Goal: Information Seeking & Learning: Learn about a topic

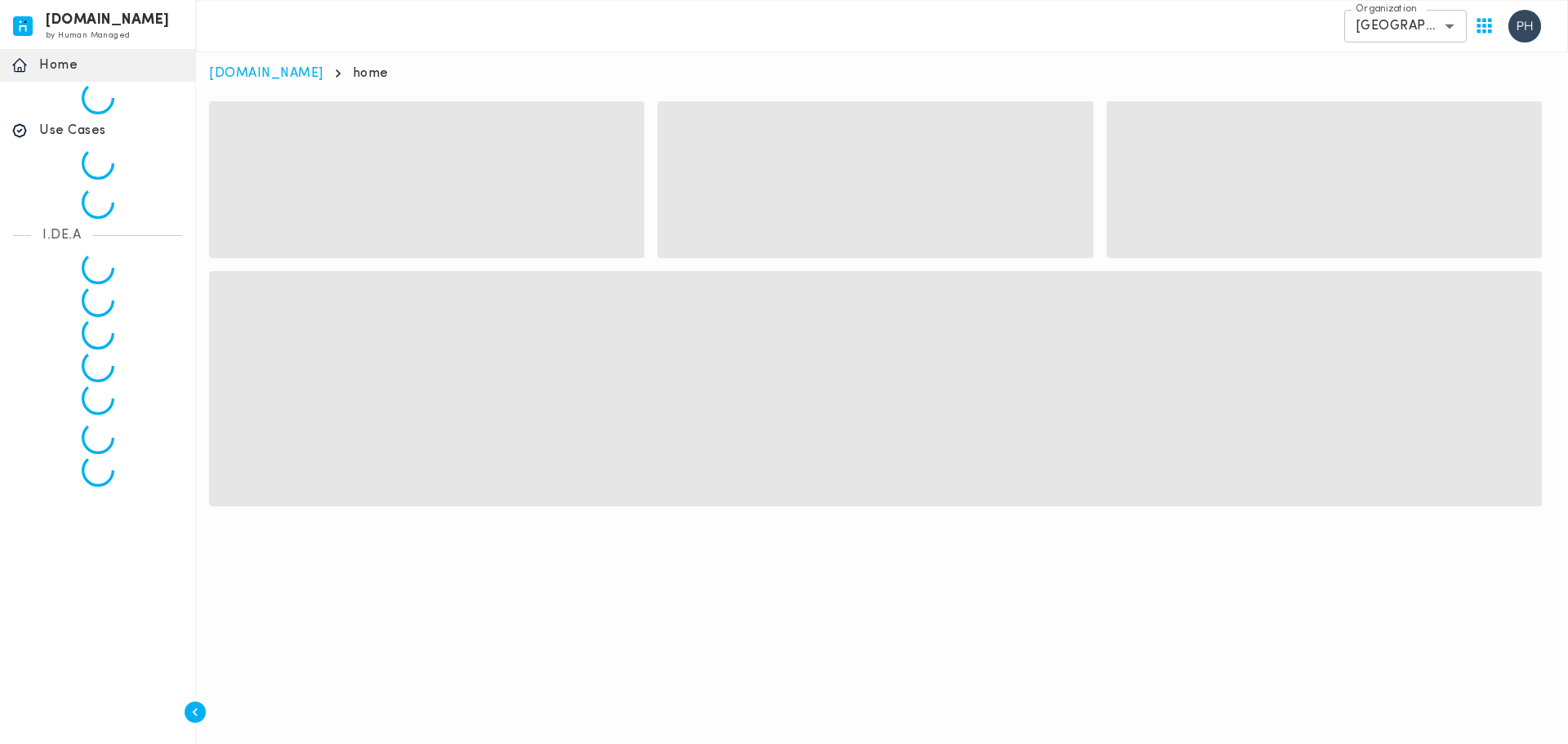
click at [1425, 31] on body "[DOMAIN_NAME] by Human Managed {"resourceSet":[{"resourceId":"invicta-io/web/na…" at bounding box center [784, 269] width 1568 height 539
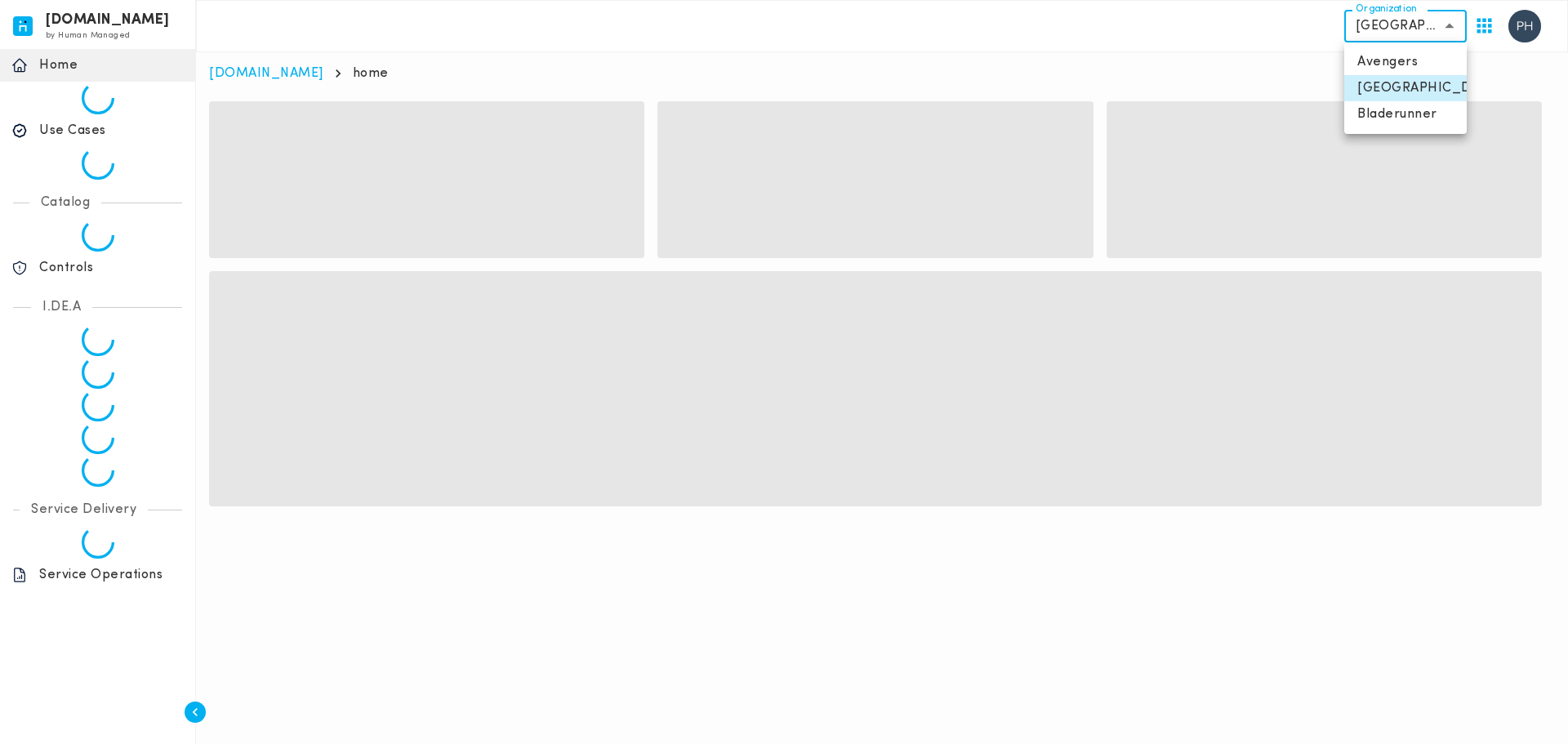
click at [1442, 28] on div at bounding box center [784, 372] width 1568 height 744
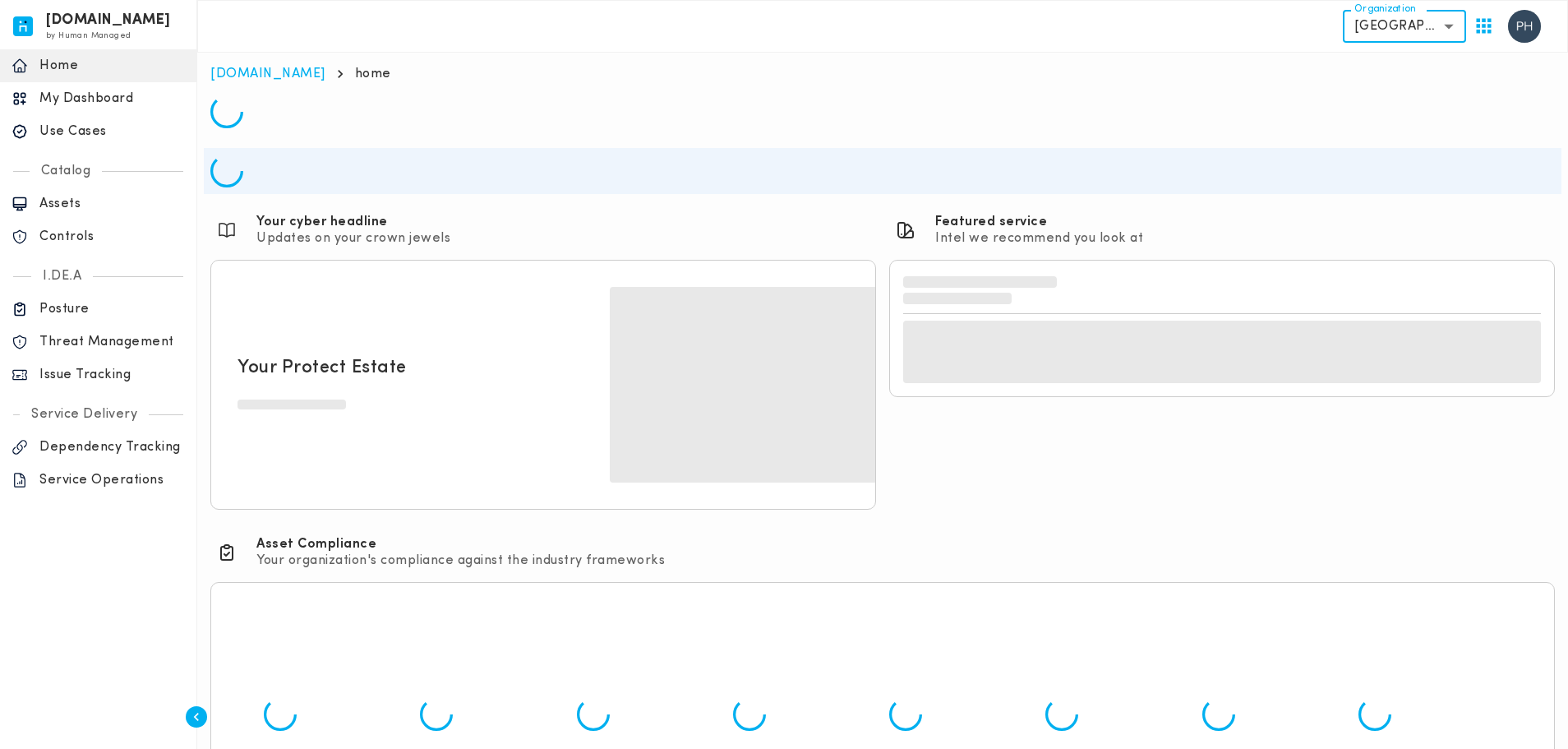
click at [1383, 30] on body "invicta.io by Human Managed {"resourceSet":[{"resourceId":"invicta-io/web/nav-s…" at bounding box center [784, 430] width 1568 height 860
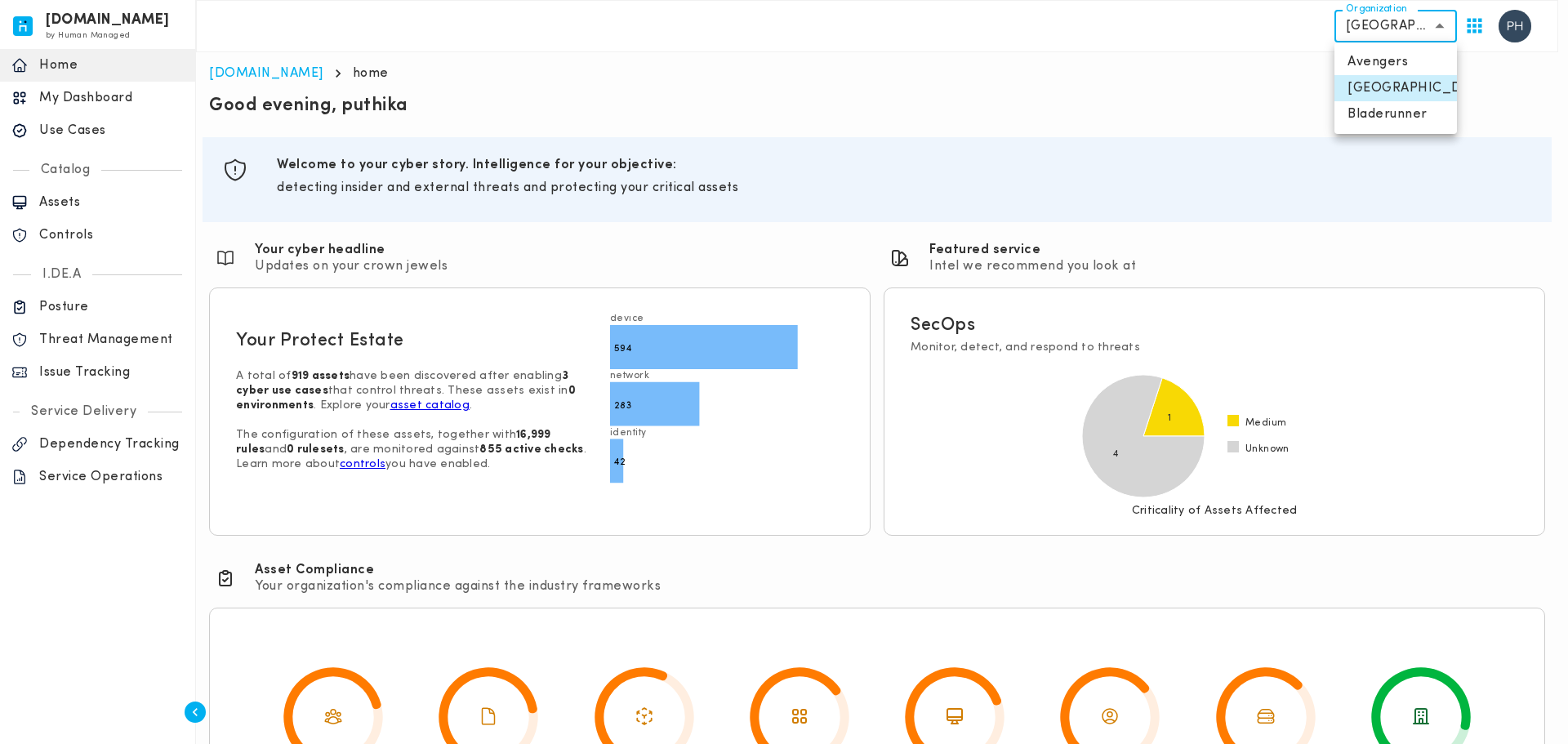
click at [1006, 94] on div at bounding box center [784, 372] width 1568 height 744
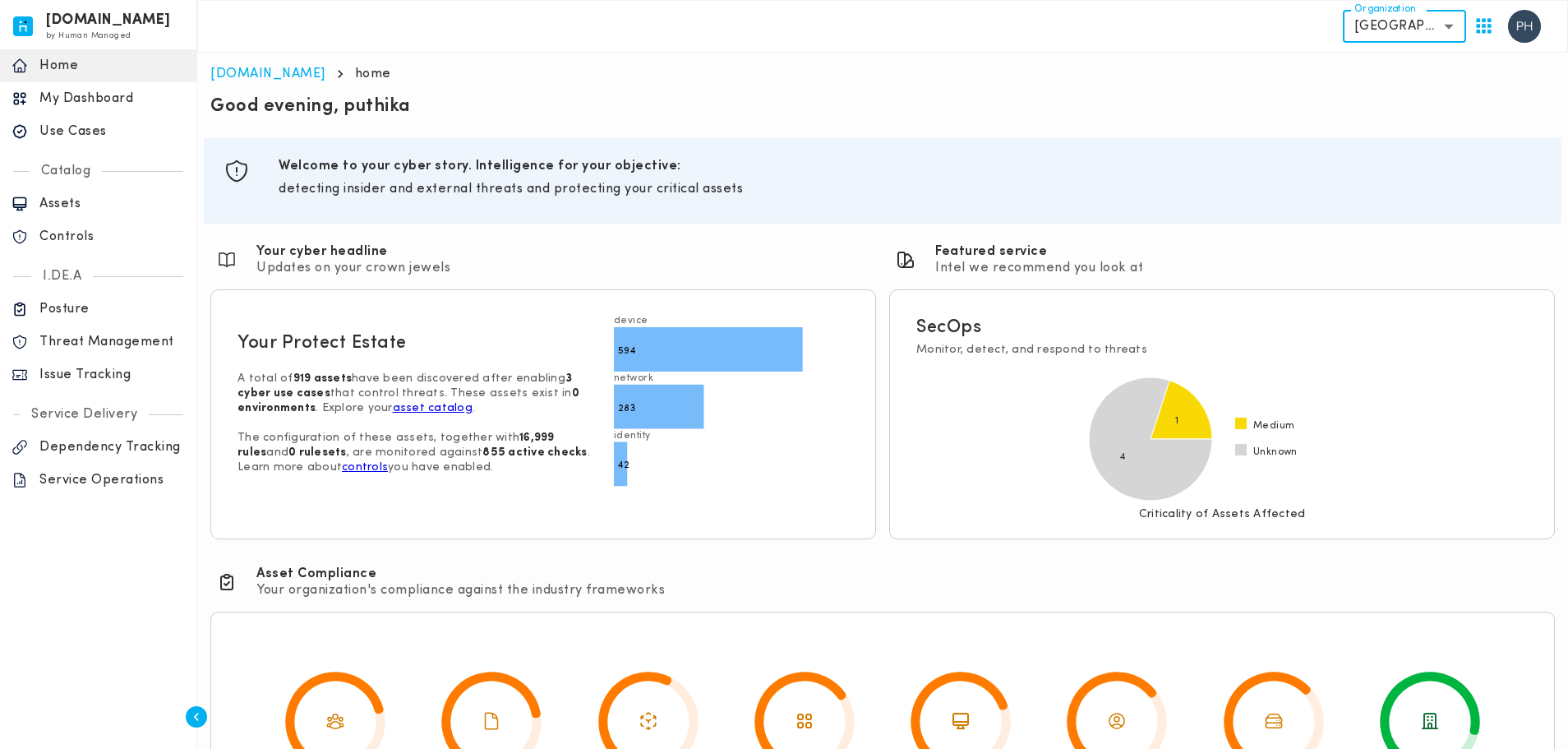
click at [79, 381] on p "Issue Tracking" at bounding box center [112, 374] width 145 height 16
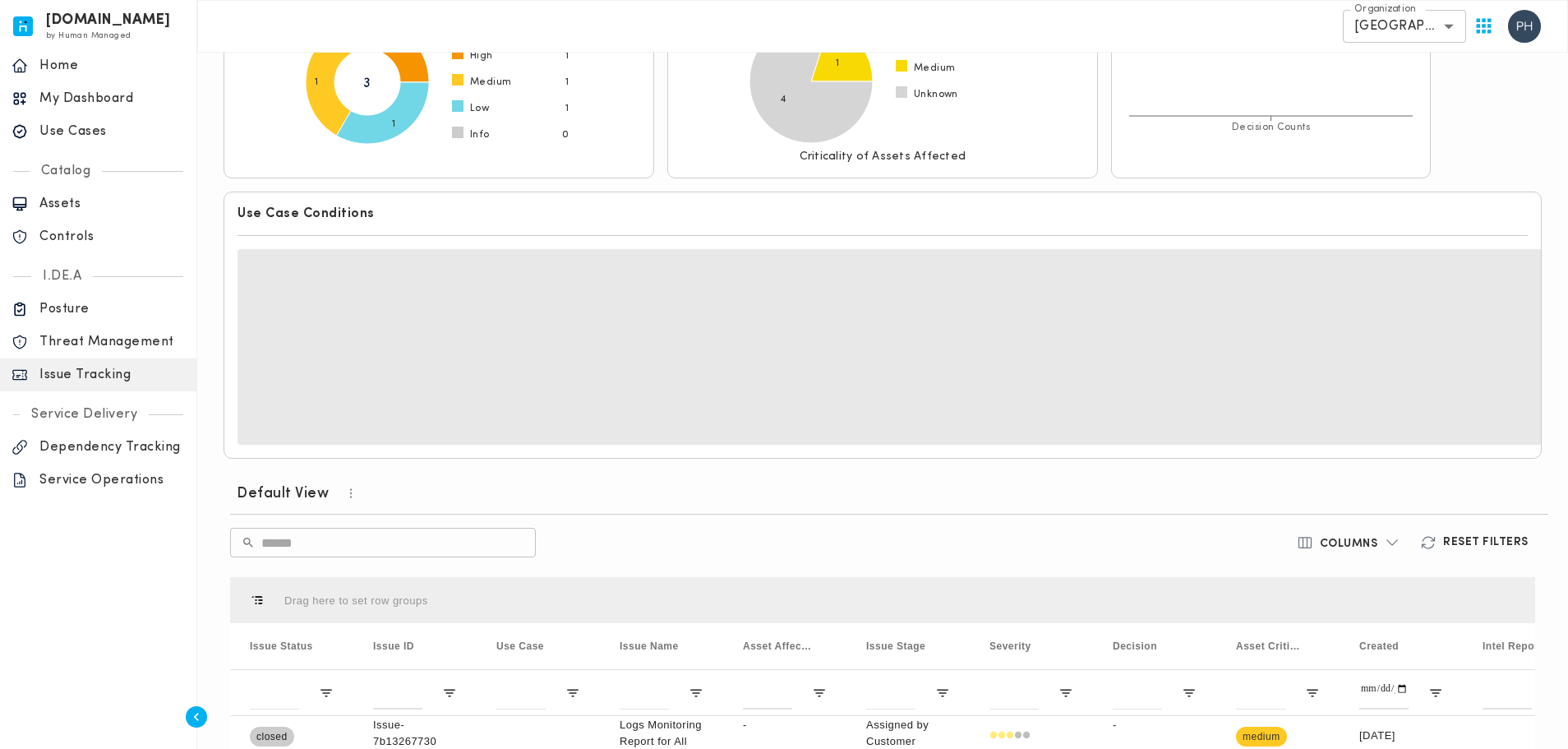
scroll to position [345, 0]
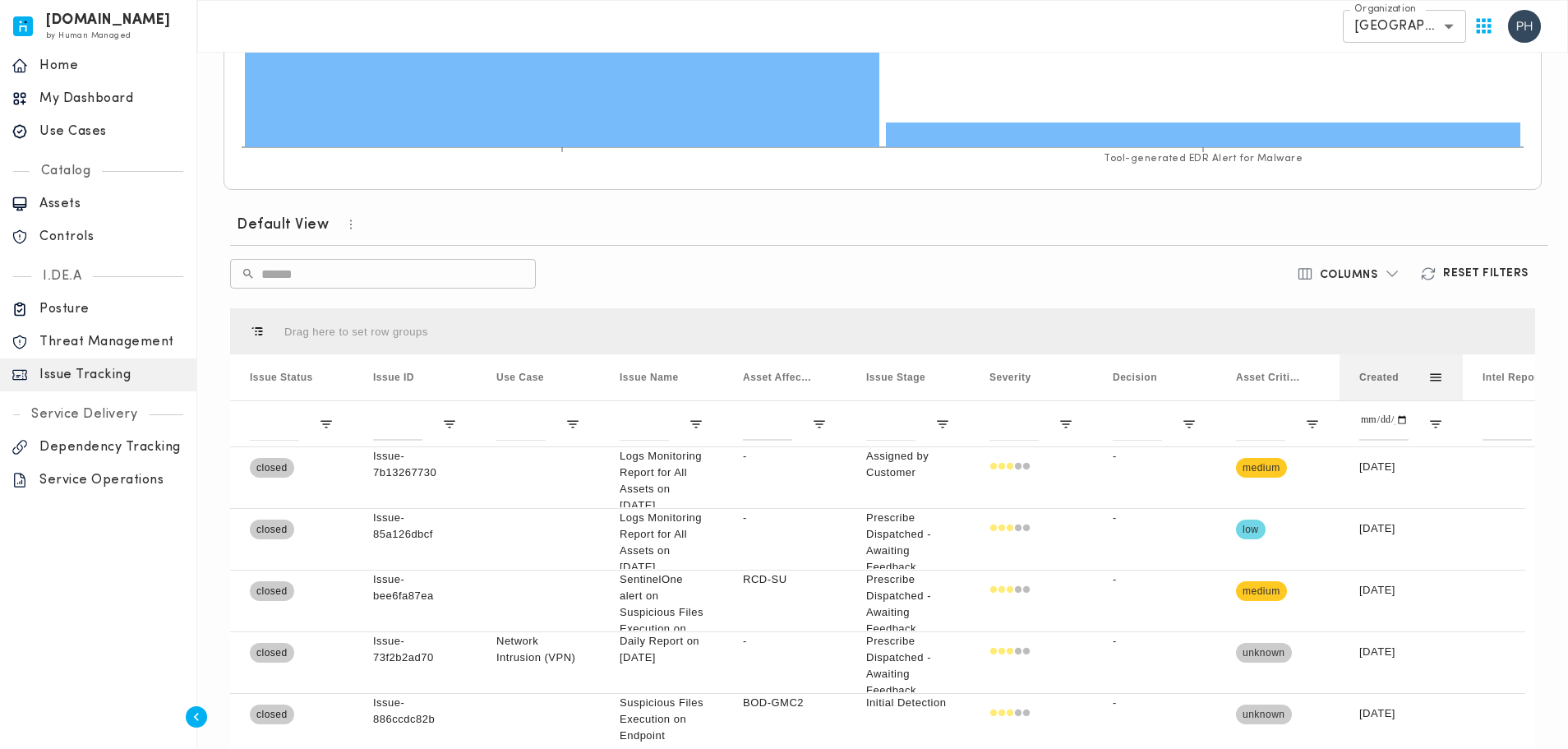
click at [1374, 378] on span "Created" at bounding box center [1378, 377] width 40 height 12
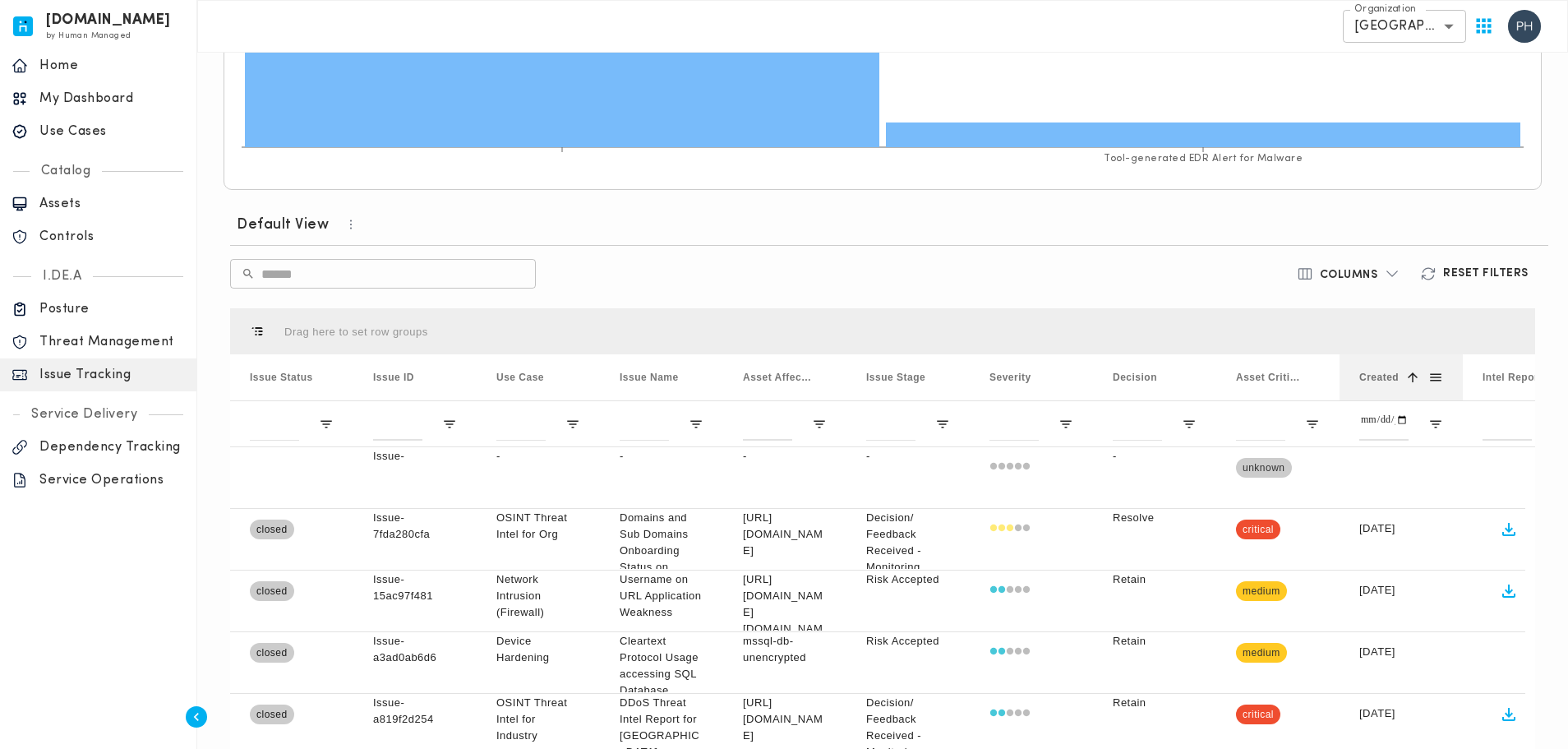
click at [1392, 381] on span "Created" at bounding box center [1378, 377] width 40 height 12
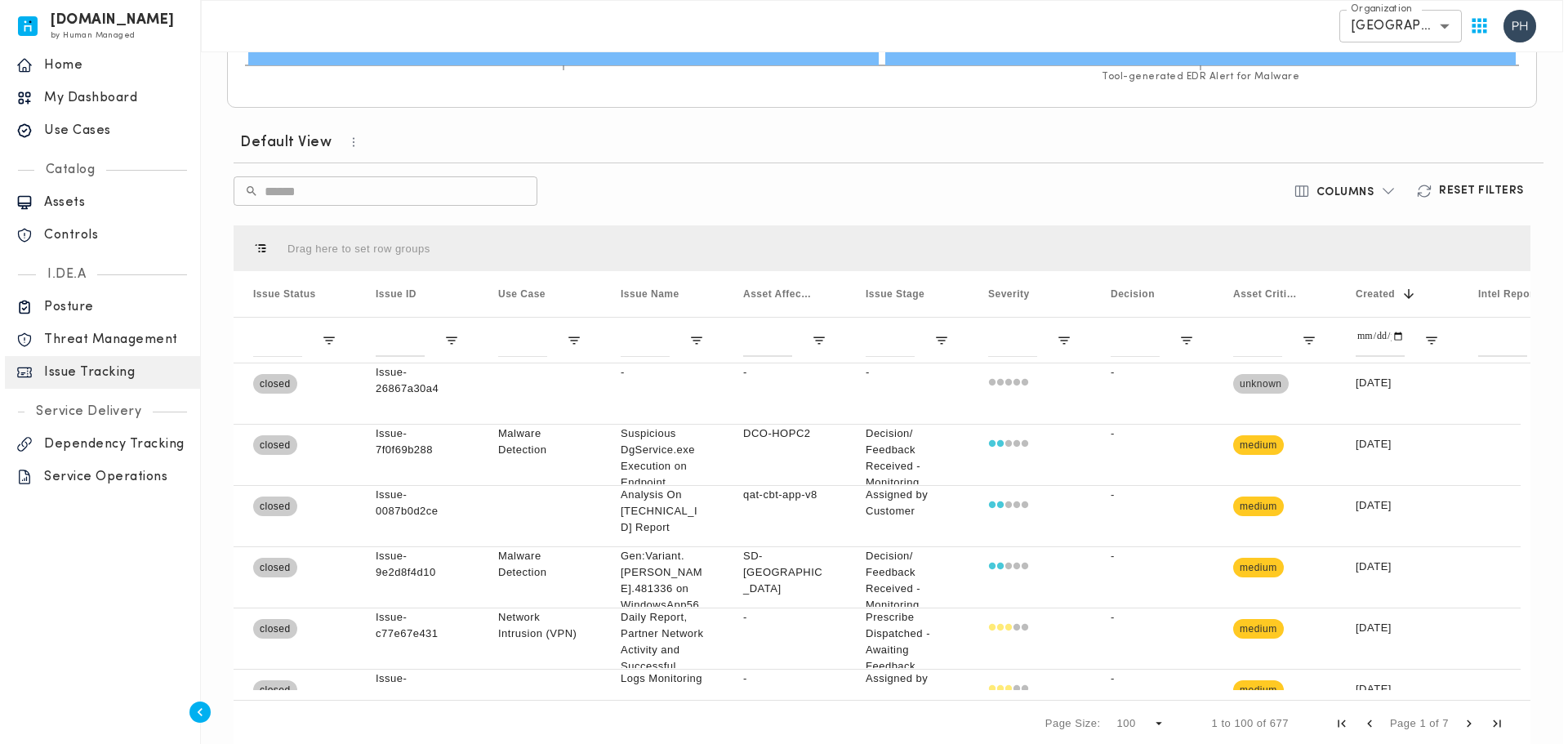
scroll to position [424, 0]
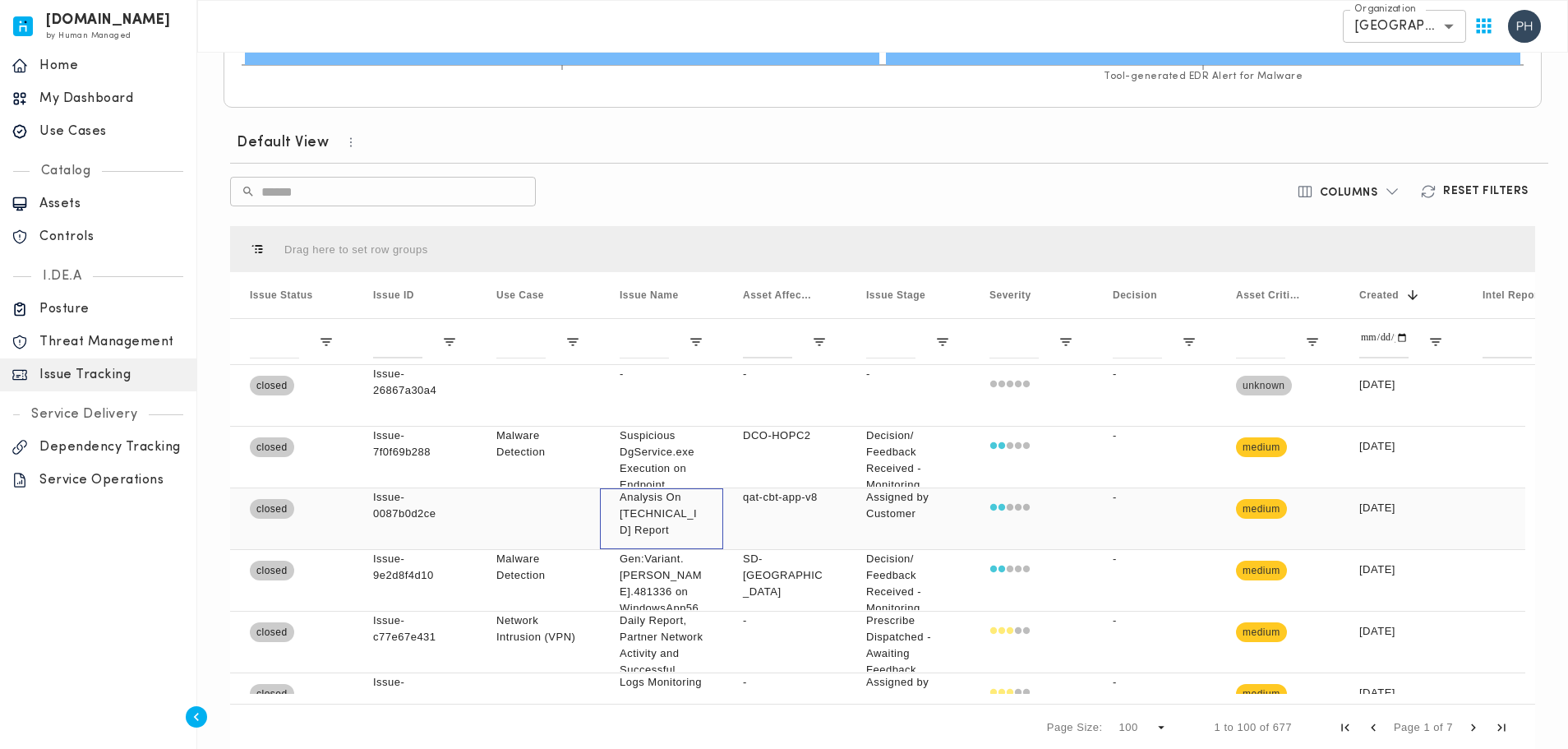
click at [708, 524] on div "Analysis On 10.253.239.98 Report" at bounding box center [662, 518] width 123 height 61
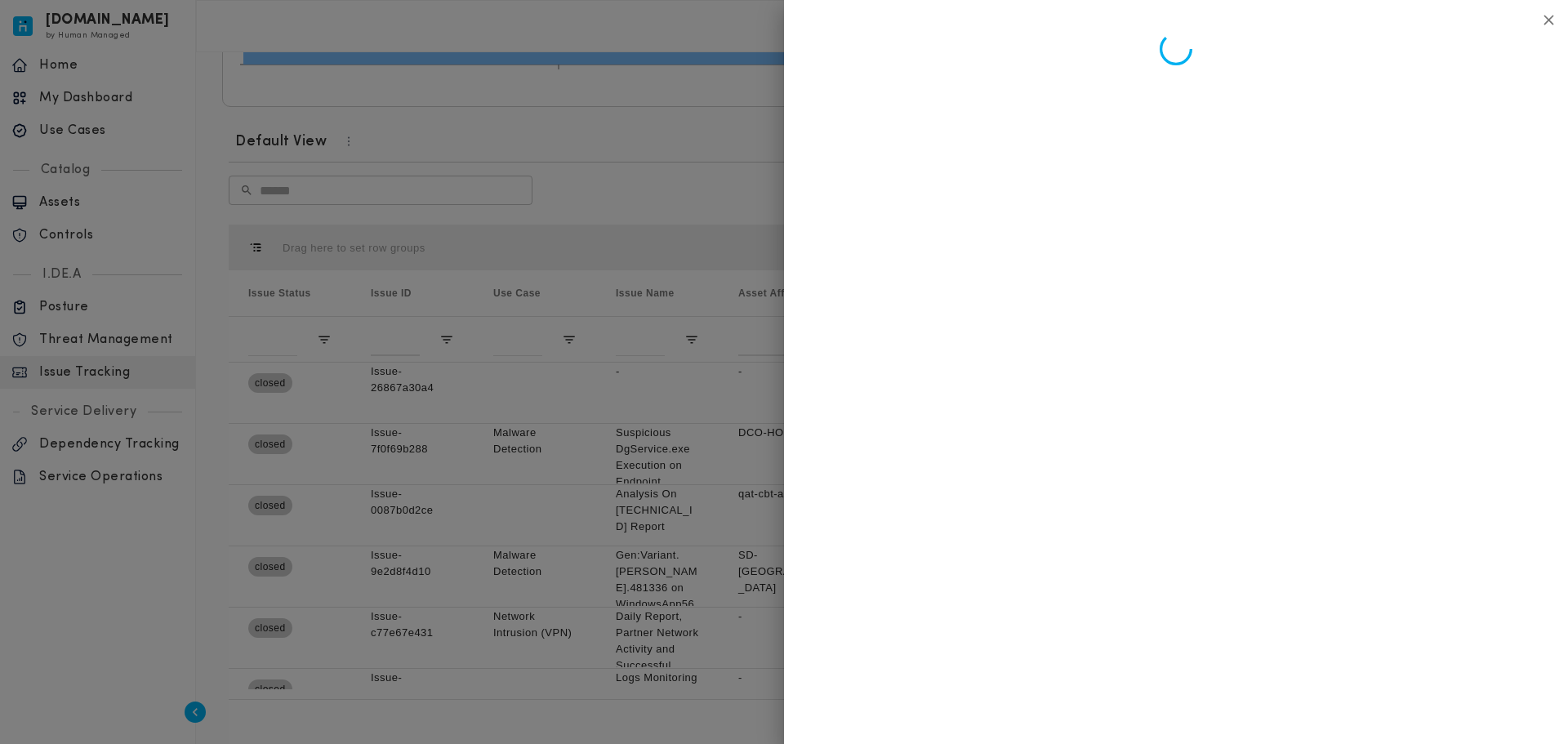
click at [668, 461] on div at bounding box center [784, 372] width 1568 height 744
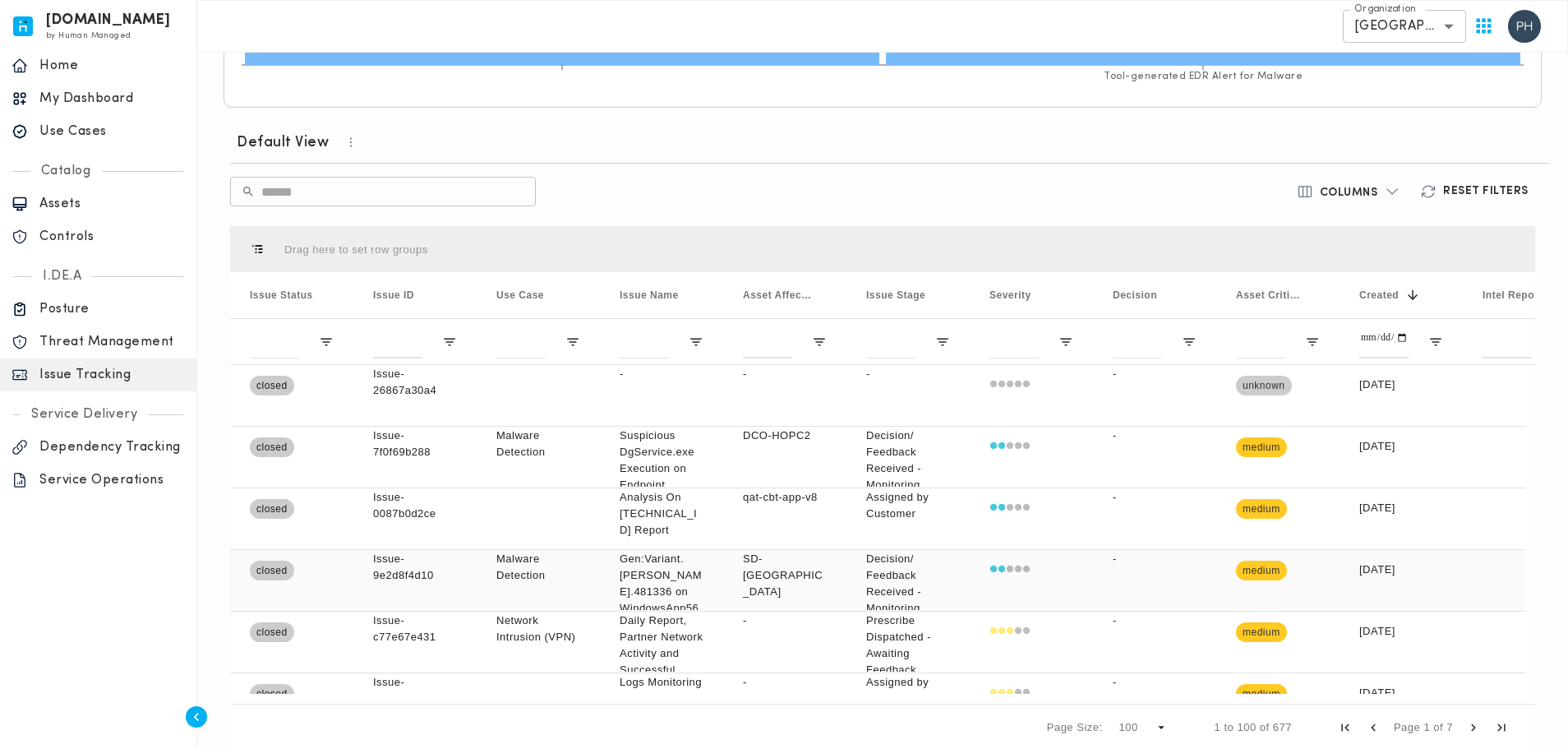
click at [655, 581] on p "Gen:Variant.Zusy.481336 on WindowsApp56.exe" at bounding box center [661, 591] width 84 height 82
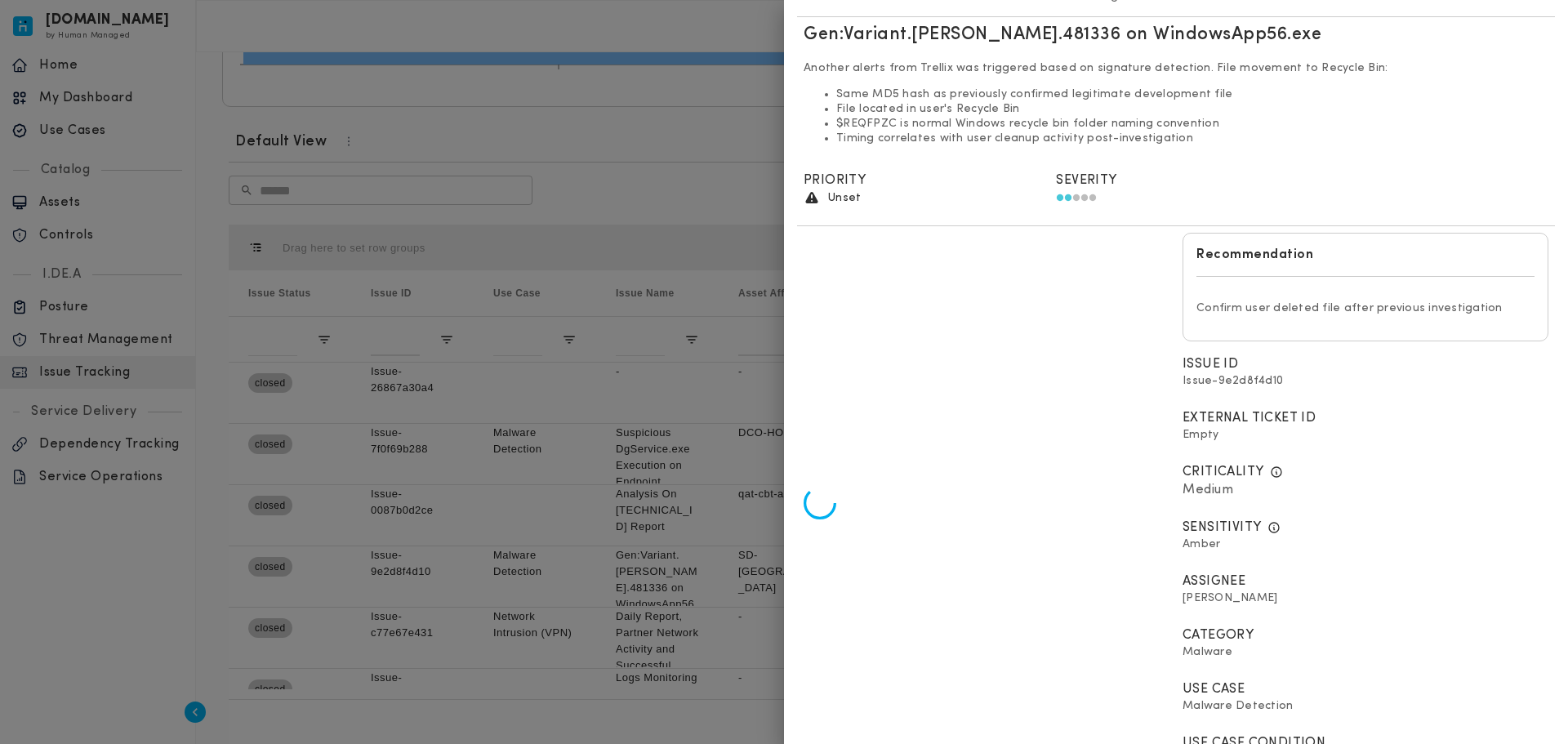
scroll to position [100, 0]
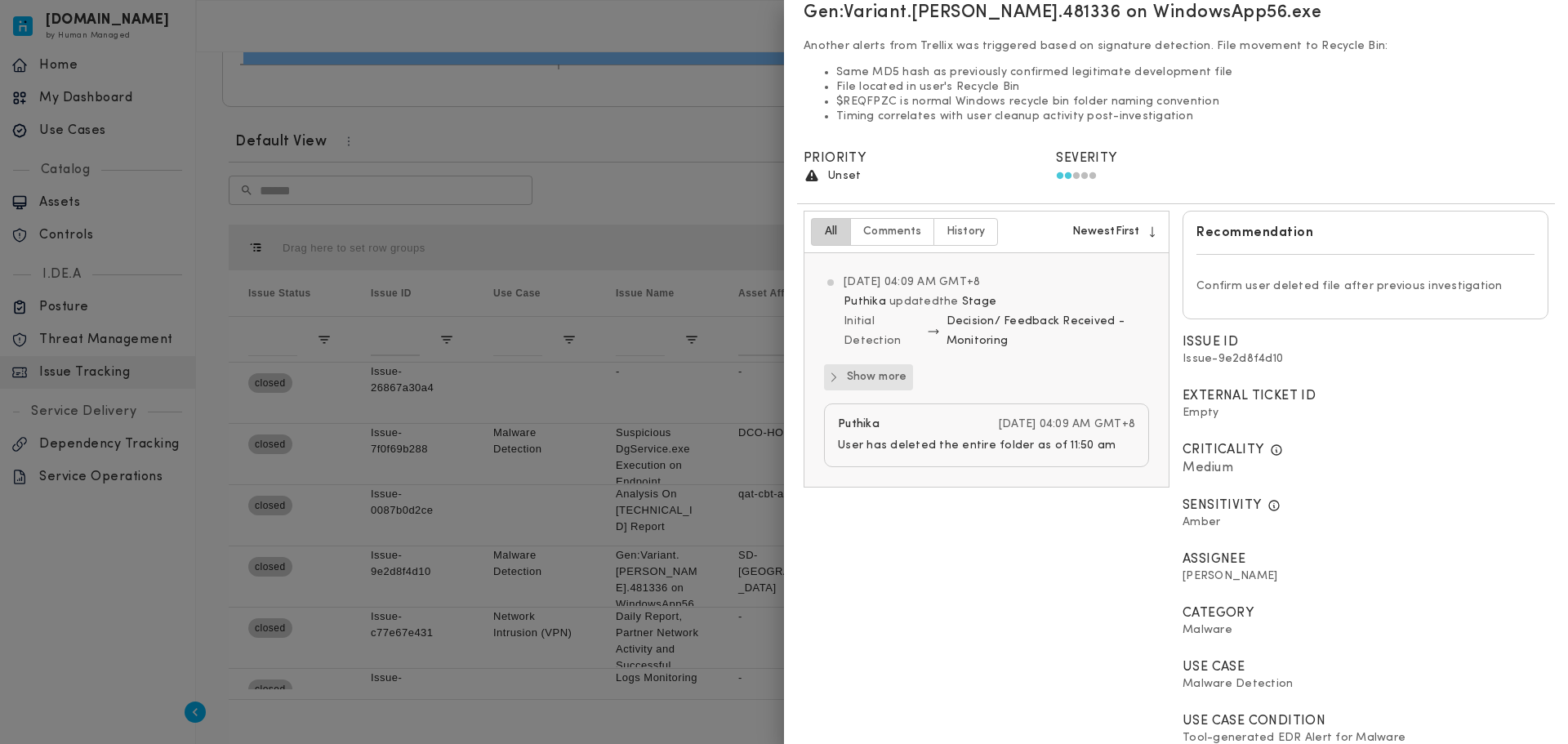
click at [840, 371] on icon "button" at bounding box center [834, 377] width 13 height 13
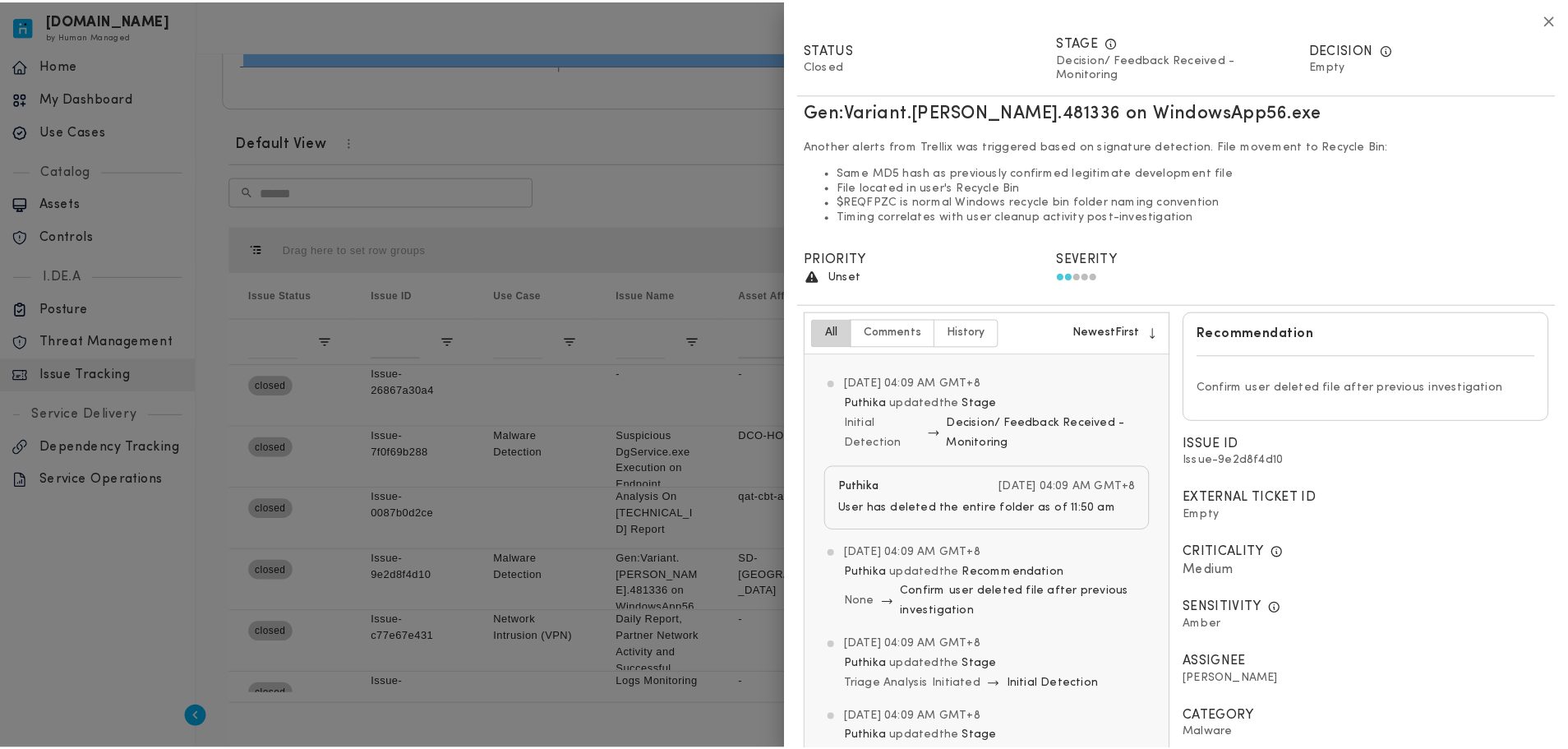
scroll to position [0, 0]
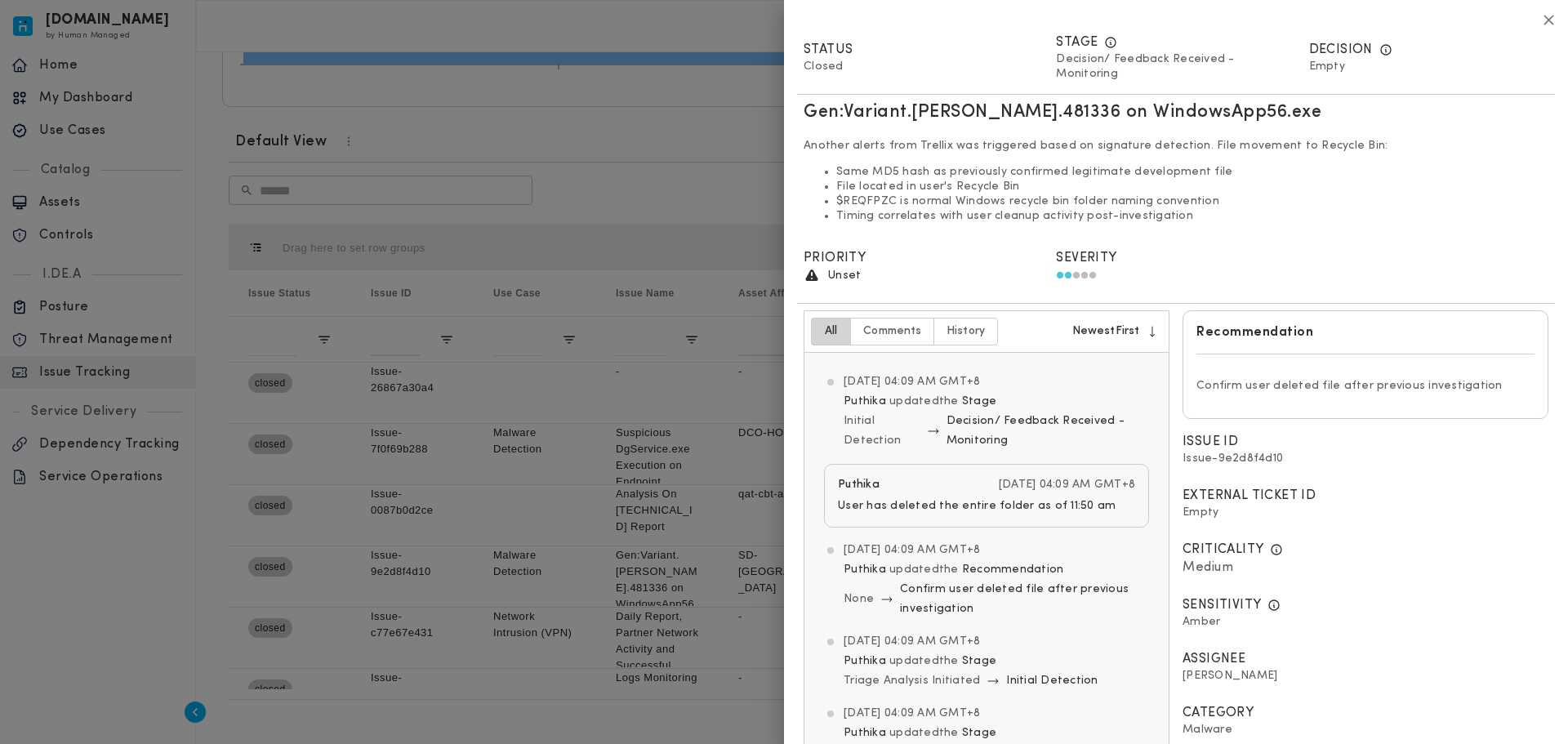
click at [1540, 26] on div "Decision Empty" at bounding box center [1429, 60] width 253 height 69
click at [1540, 18] on icon "button" at bounding box center [1549, 20] width 17 height 17
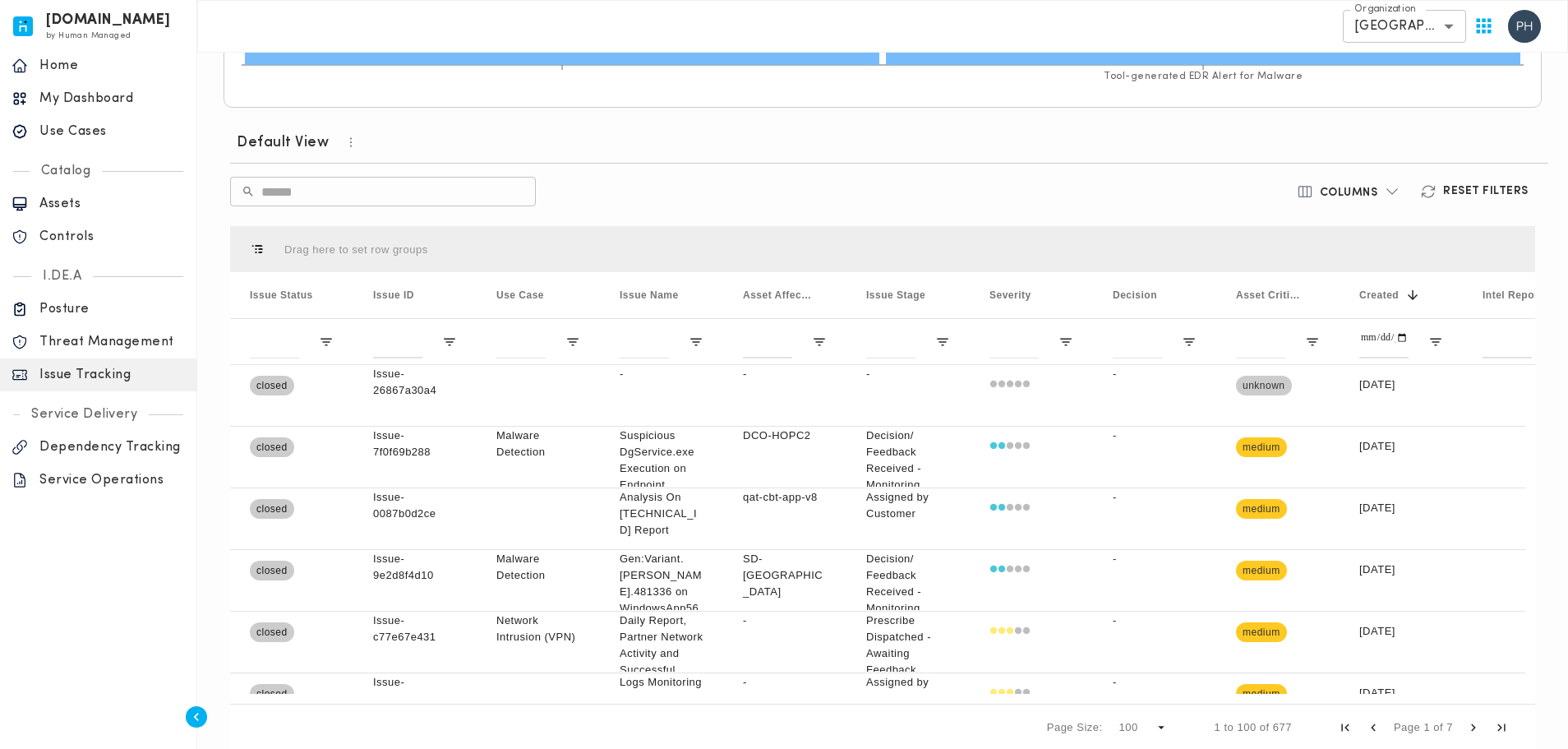
click at [1382, 31] on body "[DOMAIN_NAME] by Human Managed {"resourceSet":[{"resourceId":"invicta-io/web/na…" at bounding box center [784, 178] width 1568 height 1209
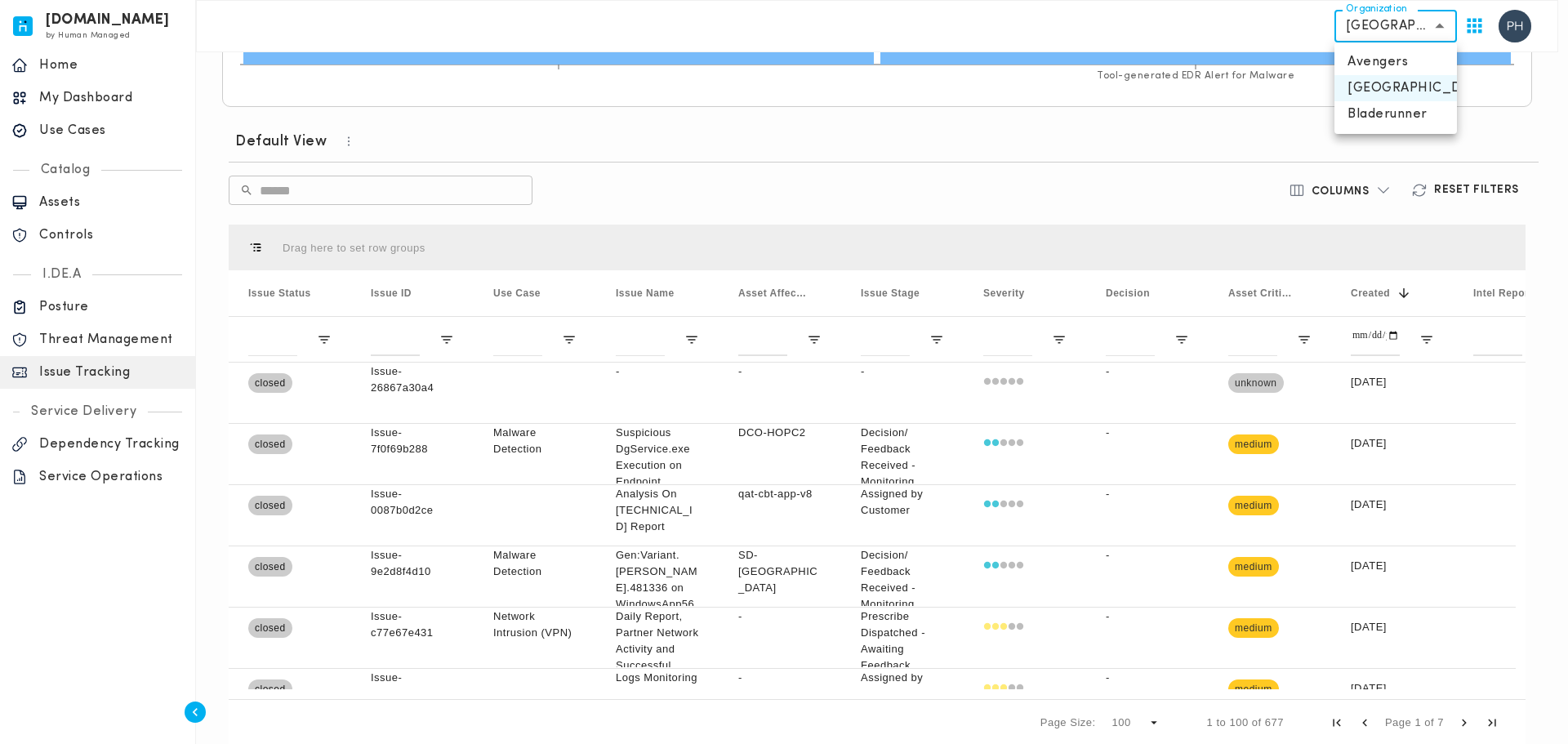
click at [1383, 30] on div at bounding box center [784, 372] width 1568 height 744
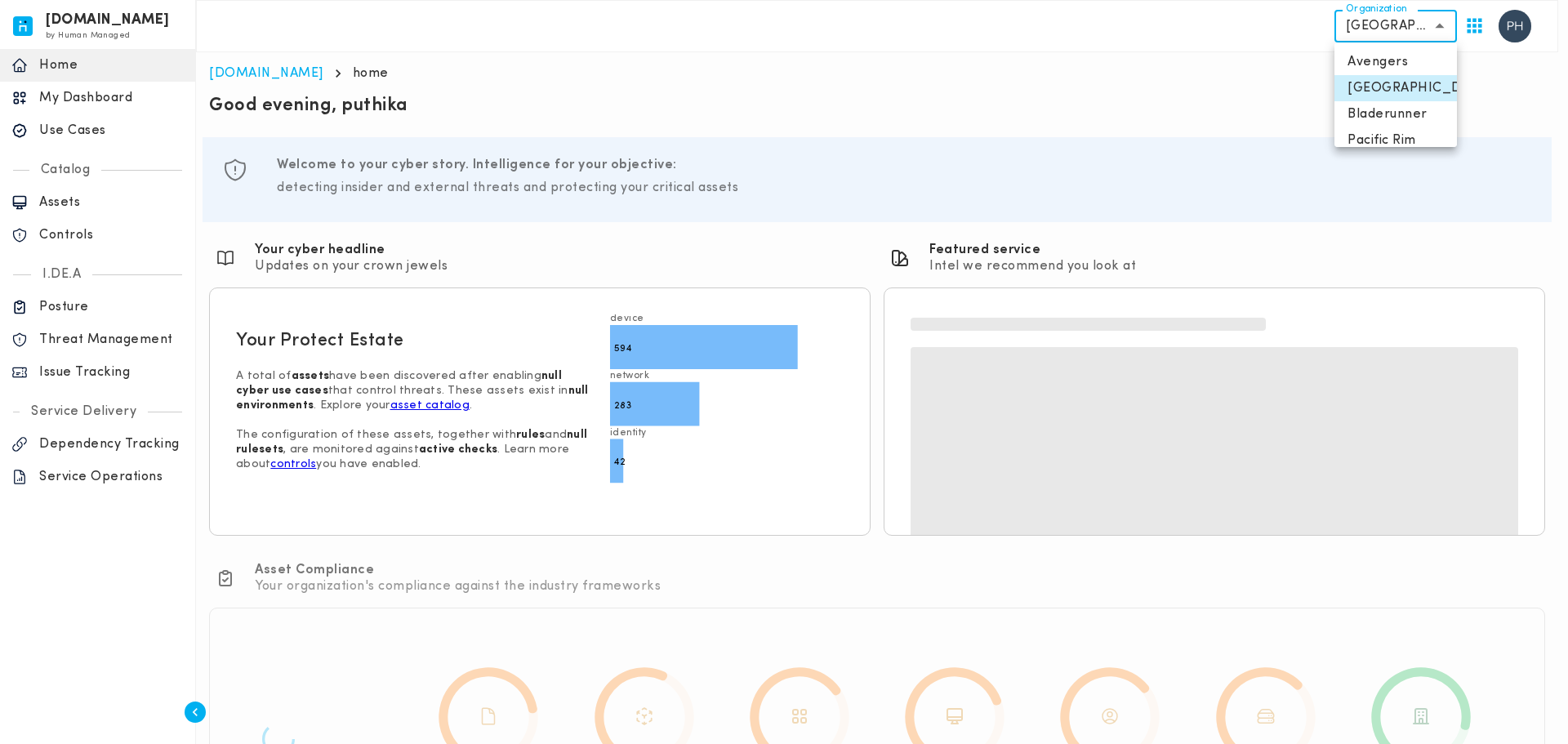
click at [1415, 29] on body "[DOMAIN_NAME] by Human Managed {"resourceSet":[{"resourceId":"invicta-io/web/na…" at bounding box center [784, 441] width 1568 height 883
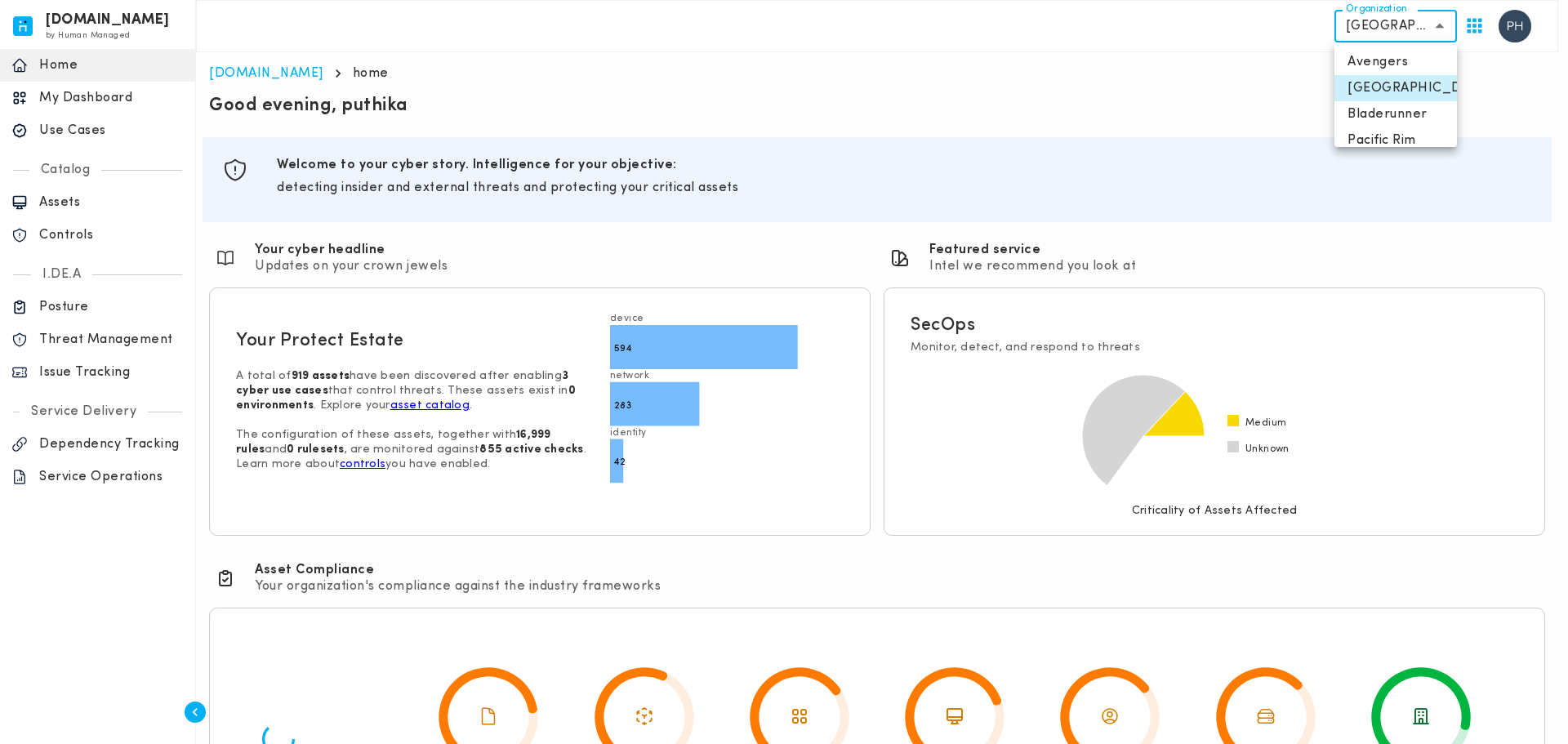
click at [1388, 138] on li "Pacific Rim" at bounding box center [1396, 140] width 122 height 26
type input "**********"
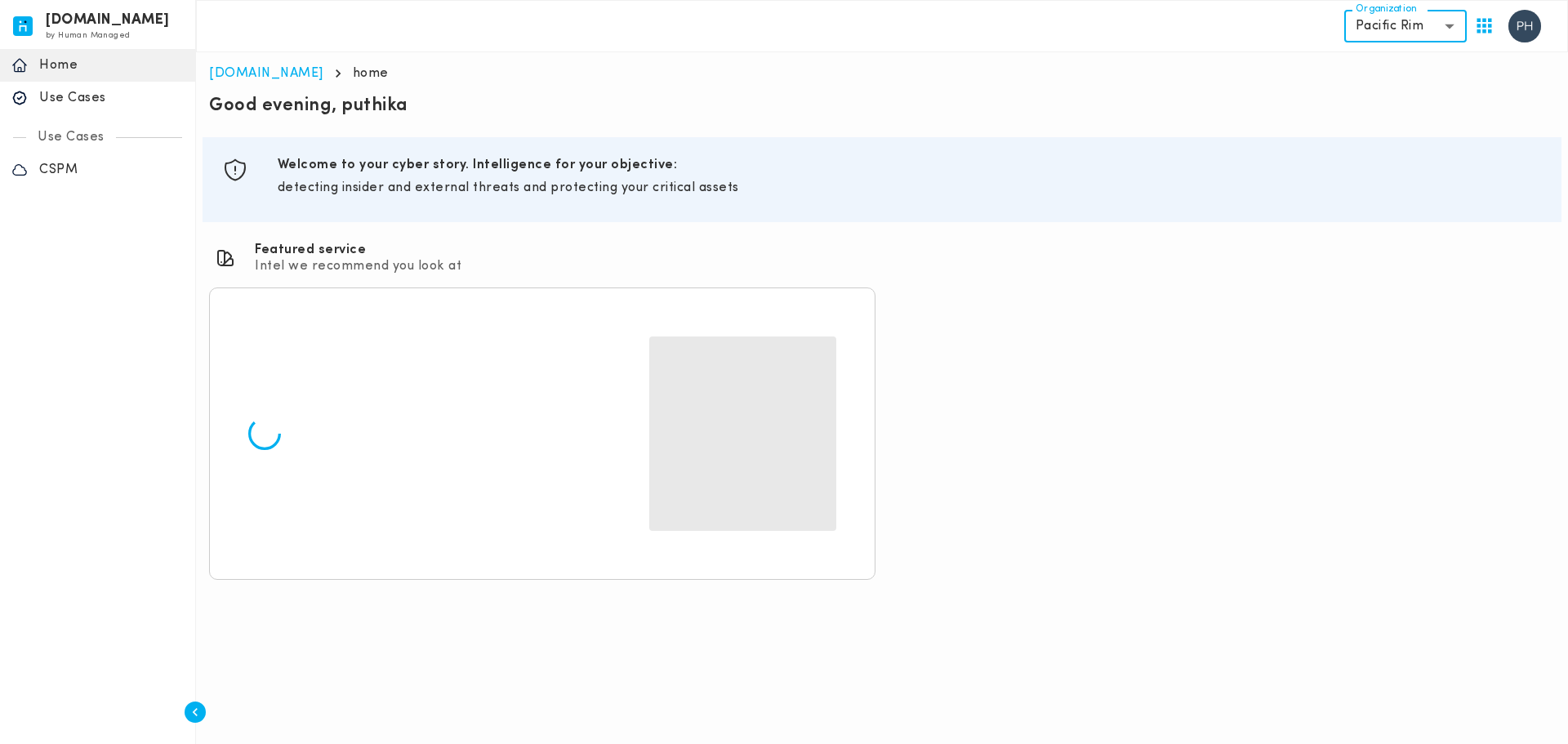
click at [68, 170] on p "CSPM" at bounding box center [112, 169] width 144 height 16
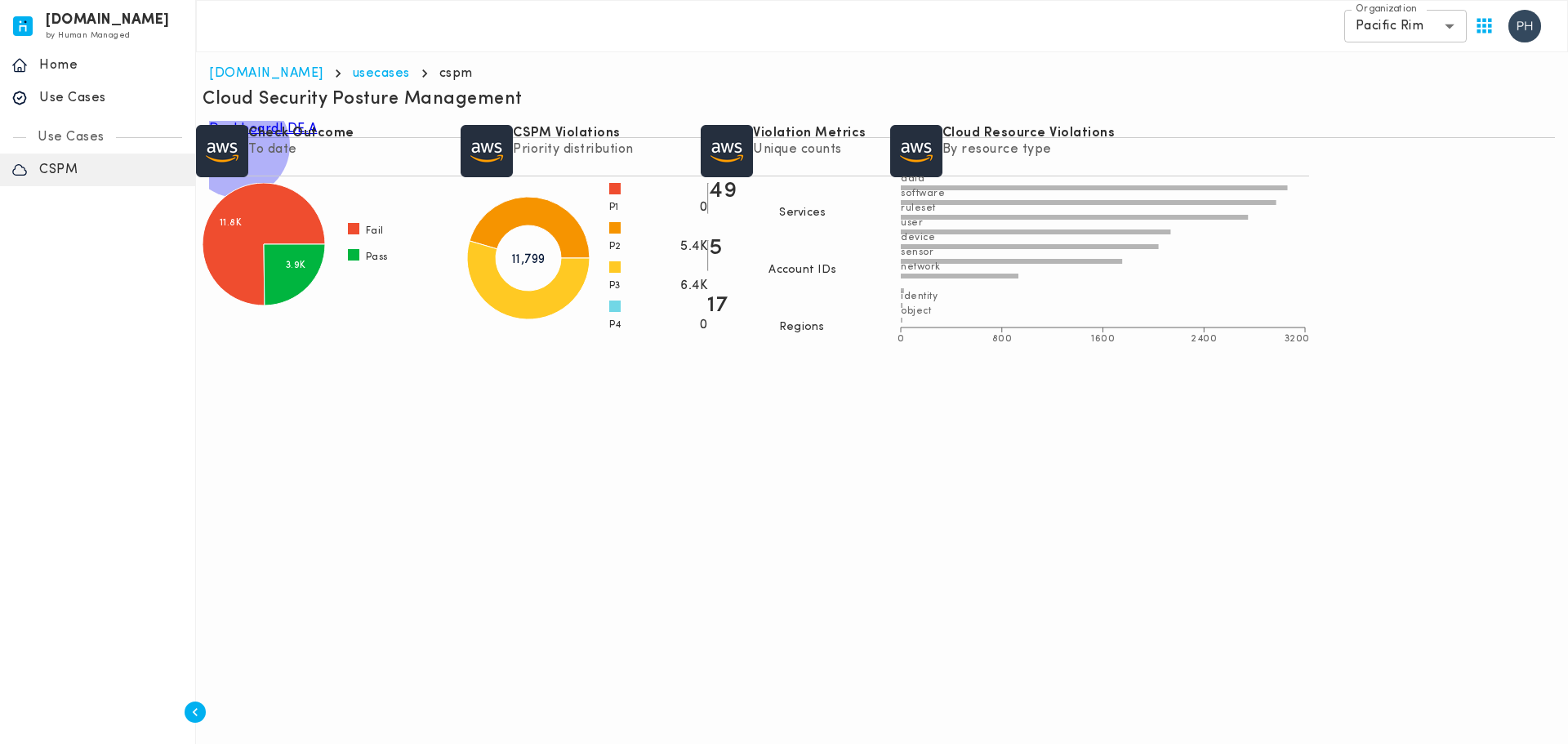
click at [318, 138] on link "I.DE.A" at bounding box center [299, 128] width 39 height 16
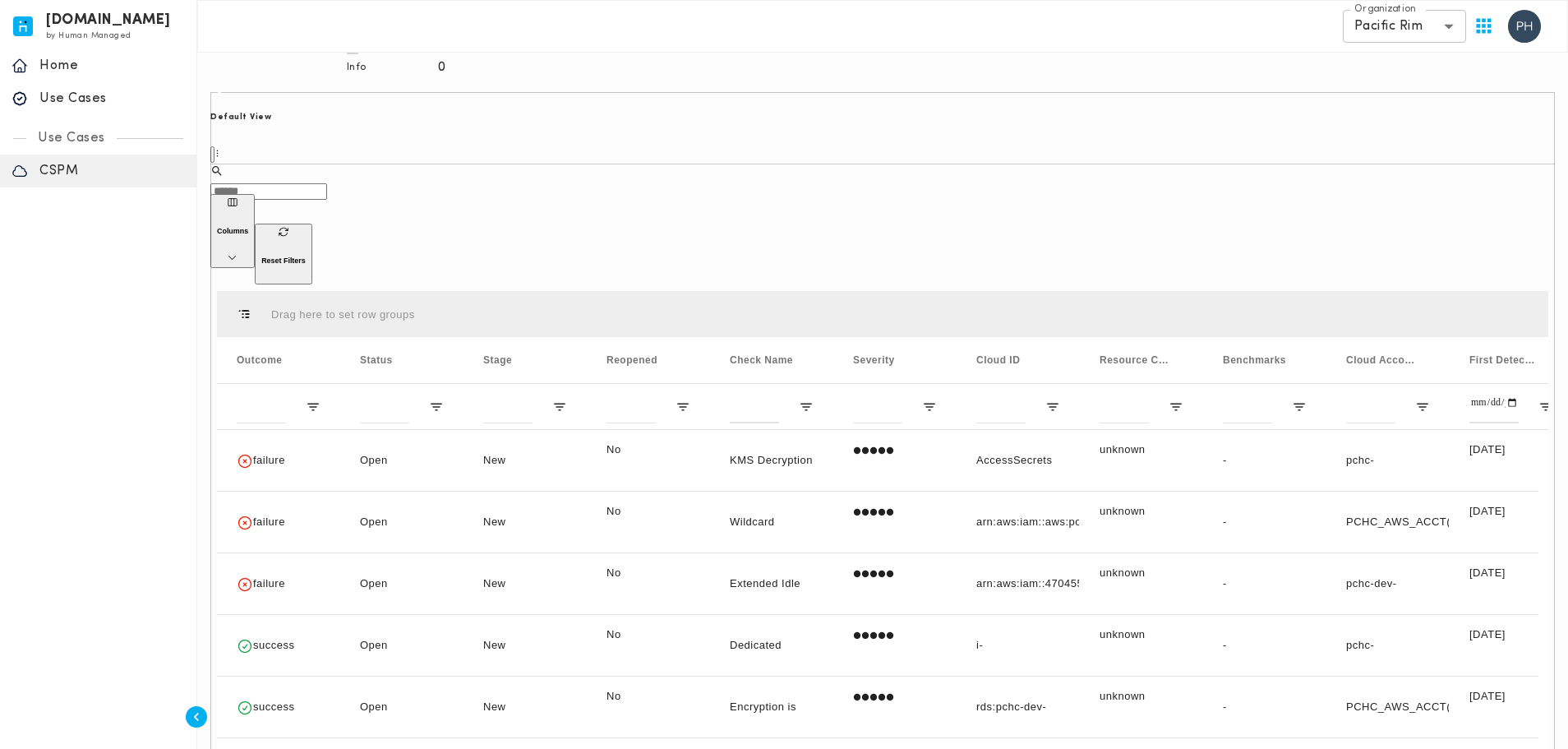
scroll to position [387, 0]
click at [1131, 351] on span "Resource Criticality" at bounding box center [1134, 357] width 69 height 12
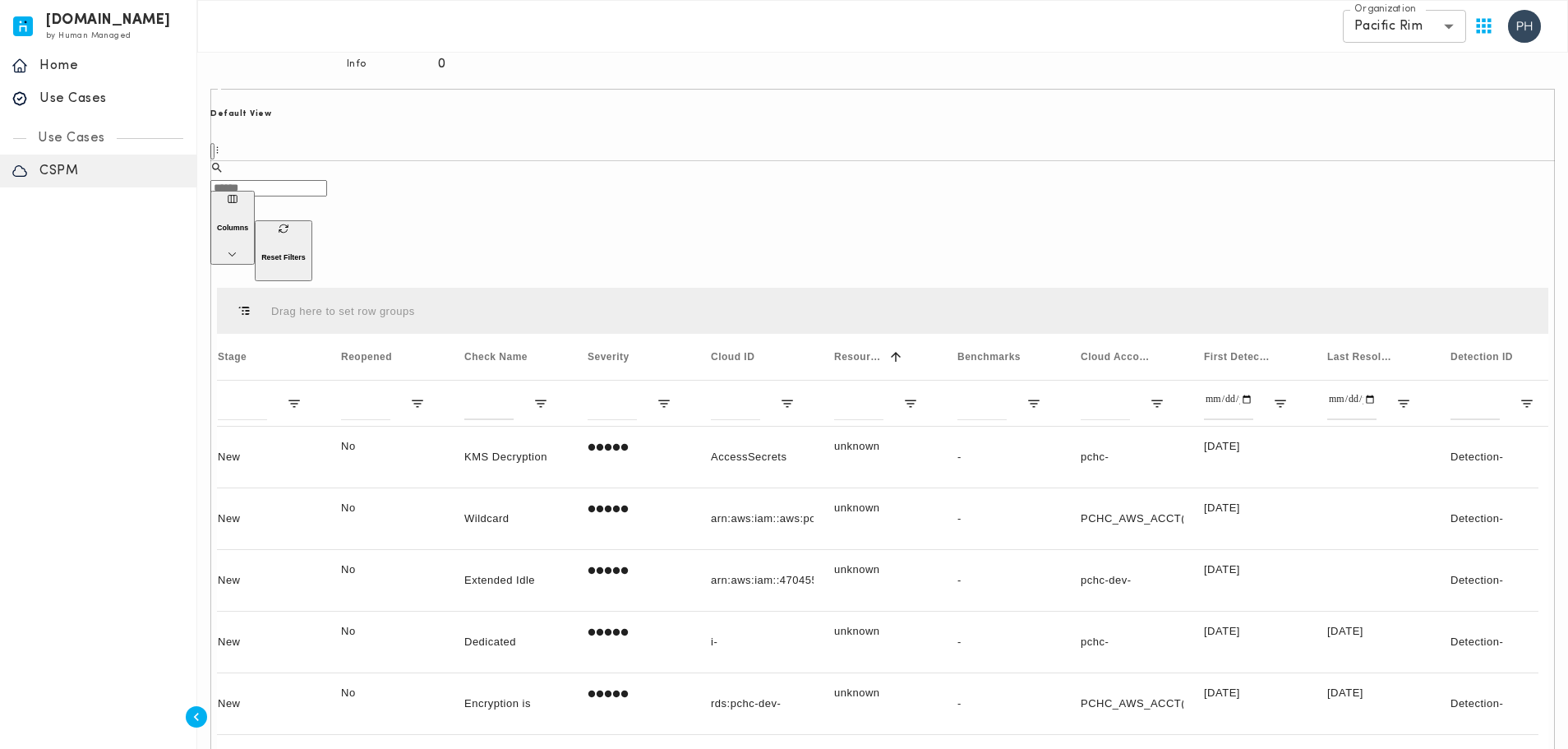
scroll to position [0, 307]
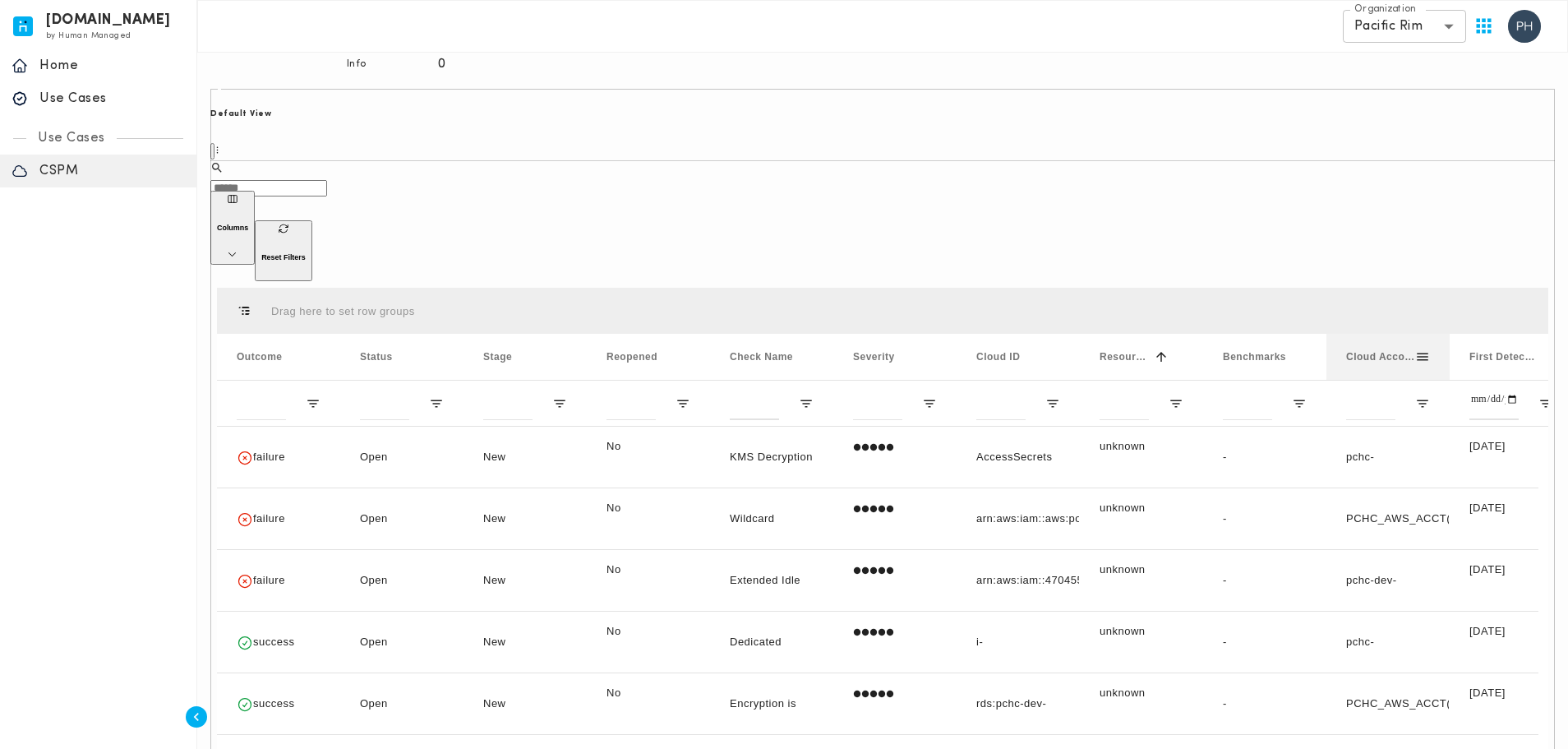
click at [1371, 351] on span "Cloud Account Name" at bounding box center [1381, 357] width 69 height 12
click at [327, 180] on input "text" at bounding box center [268, 187] width 116 height 16
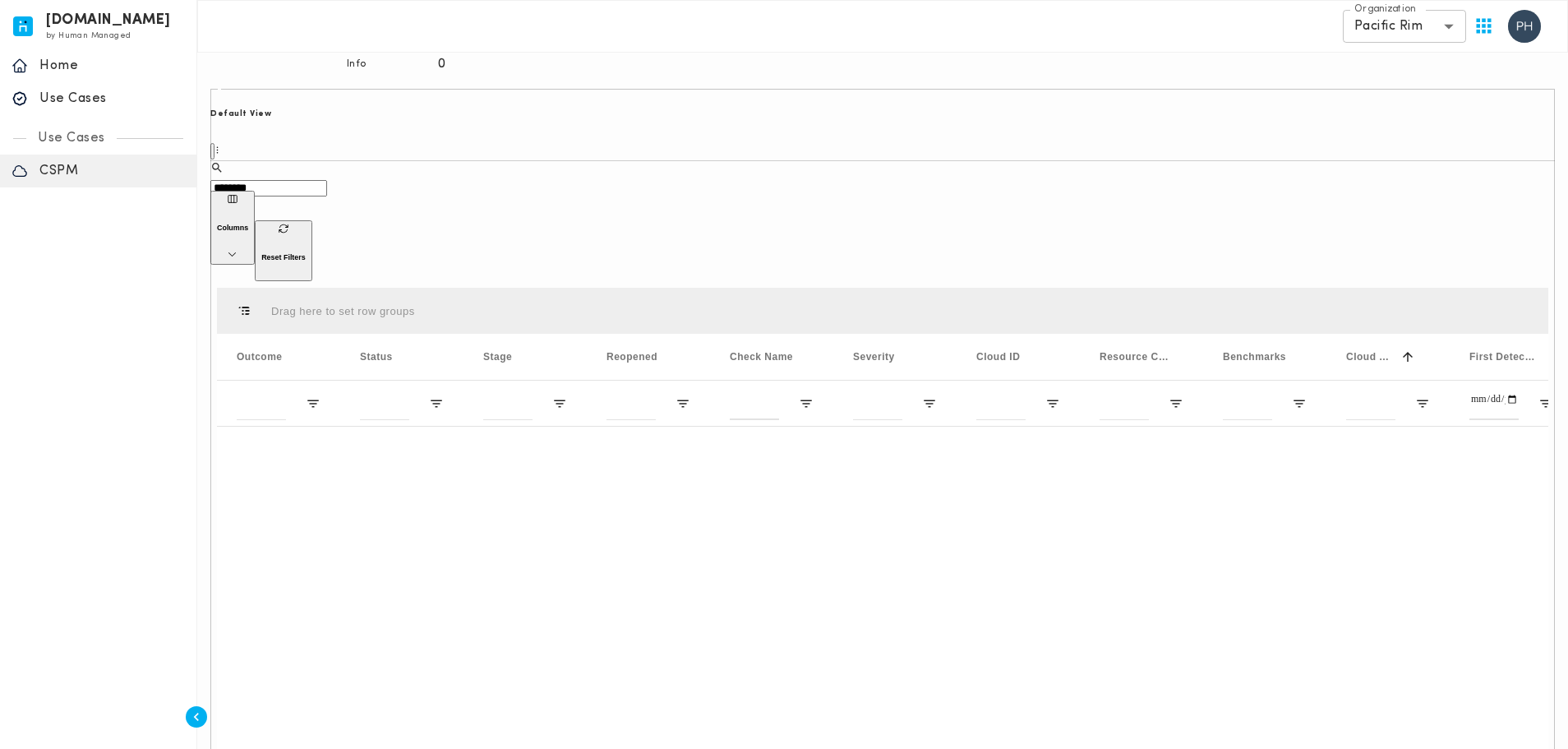
click at [286, 180] on input "********" at bounding box center [268, 187] width 116 height 16
type input "********"
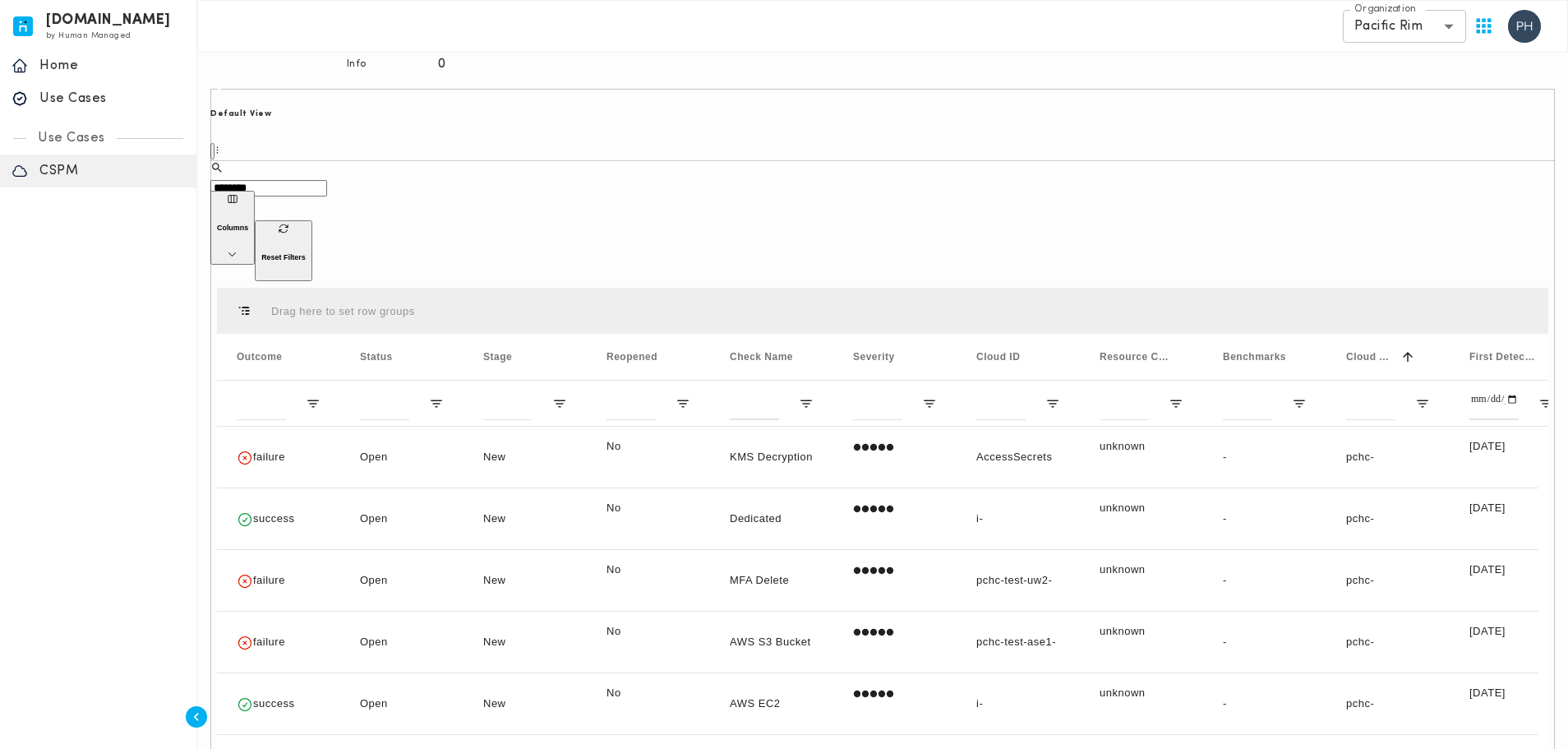
click at [327, 180] on input "********" at bounding box center [268, 187] width 116 height 16
click at [754, 171] on div "​ ******** ​" at bounding box center [882, 176] width 1344 height 30
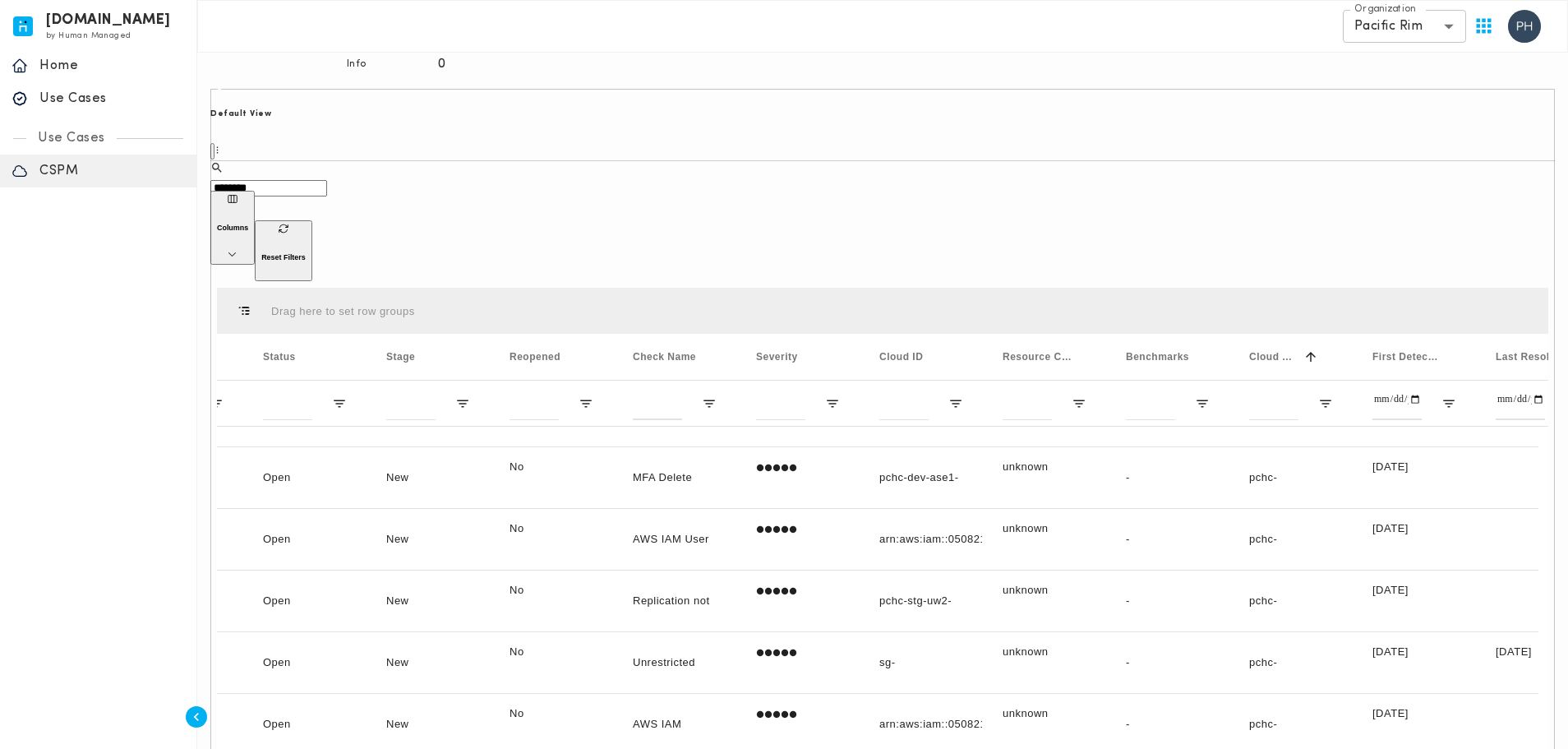
scroll to position [0, 133]
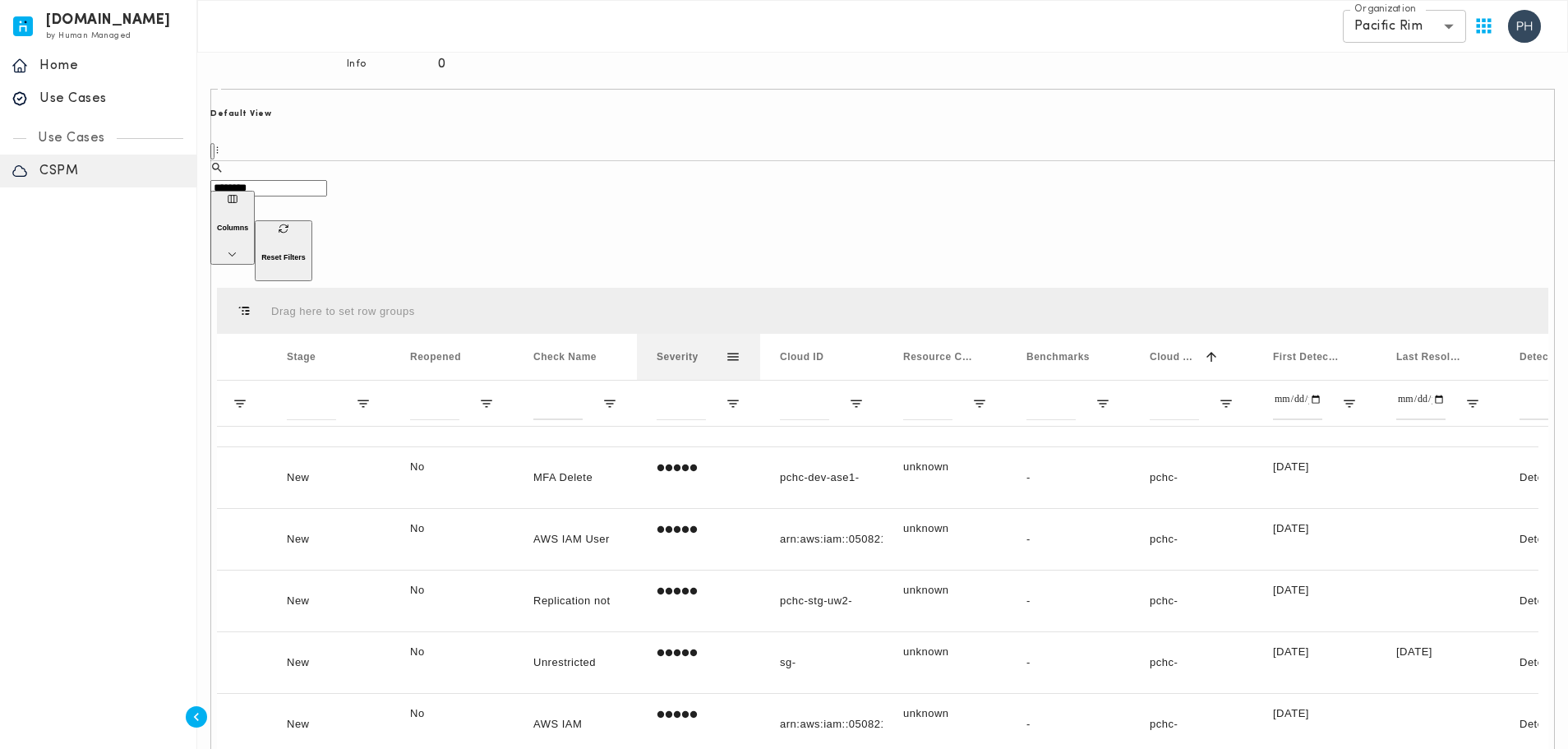
click at [684, 338] on div "Severity" at bounding box center [691, 356] width 69 height 38
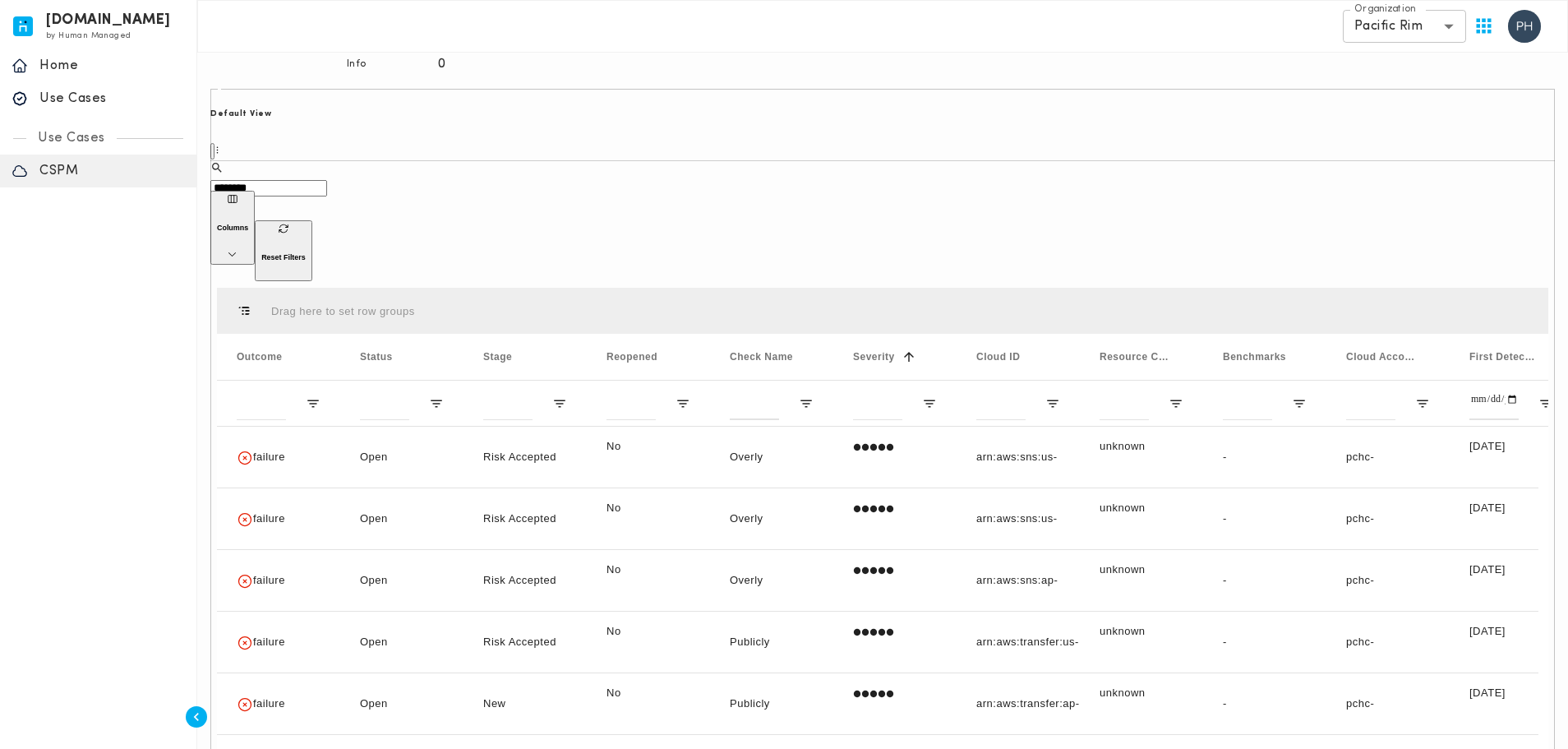
drag, startPoint x: 397, startPoint y: 171, endPoint x: 238, endPoint y: 171, distance: 159.0
click at [238, 171] on div "​ ******** ​" at bounding box center [882, 176] width 1344 height 30
click at [734, 166] on div "​ ​" at bounding box center [882, 176] width 1344 height 30
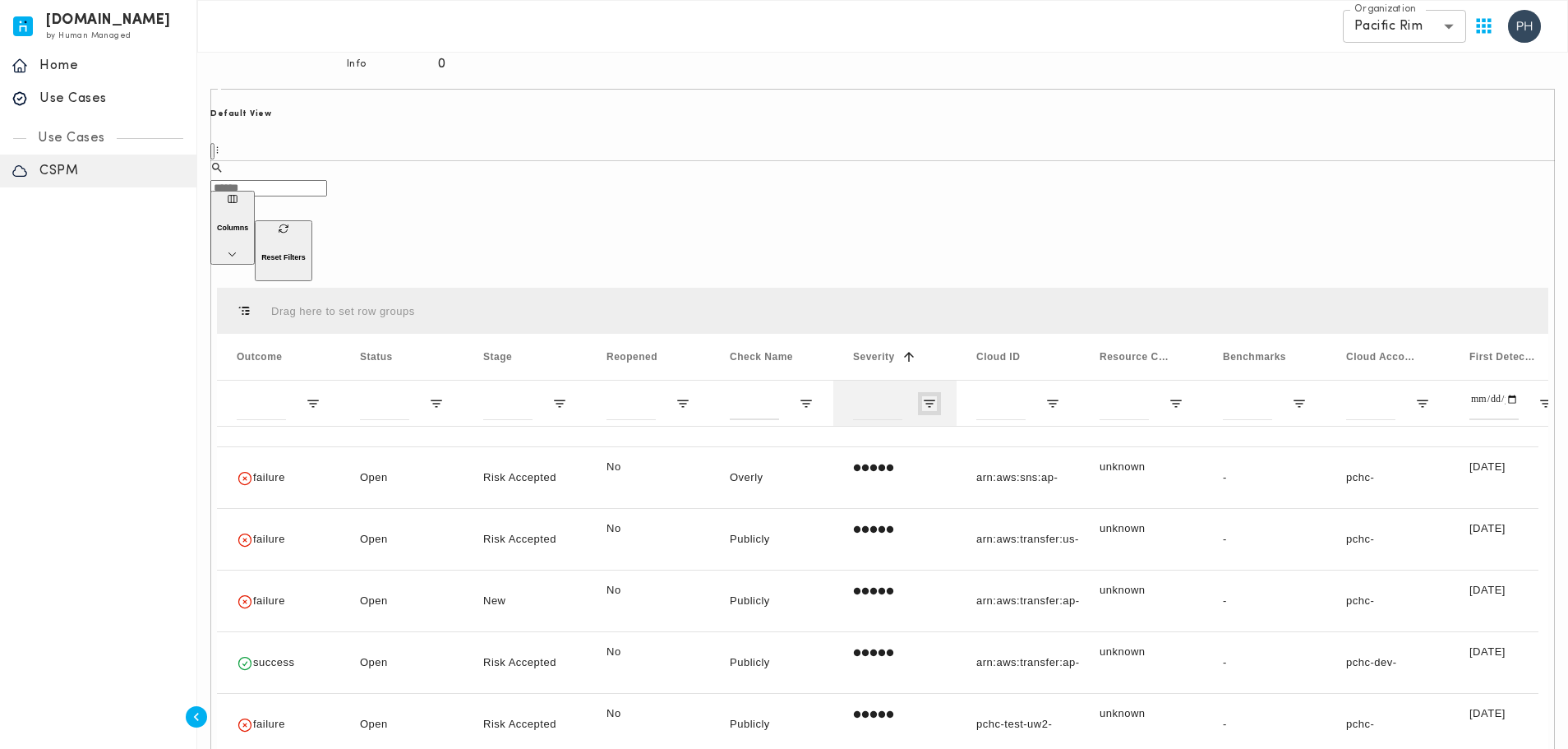
click at [922, 396] on span "Open Filter Menu" at bounding box center [929, 404] width 15 height 15
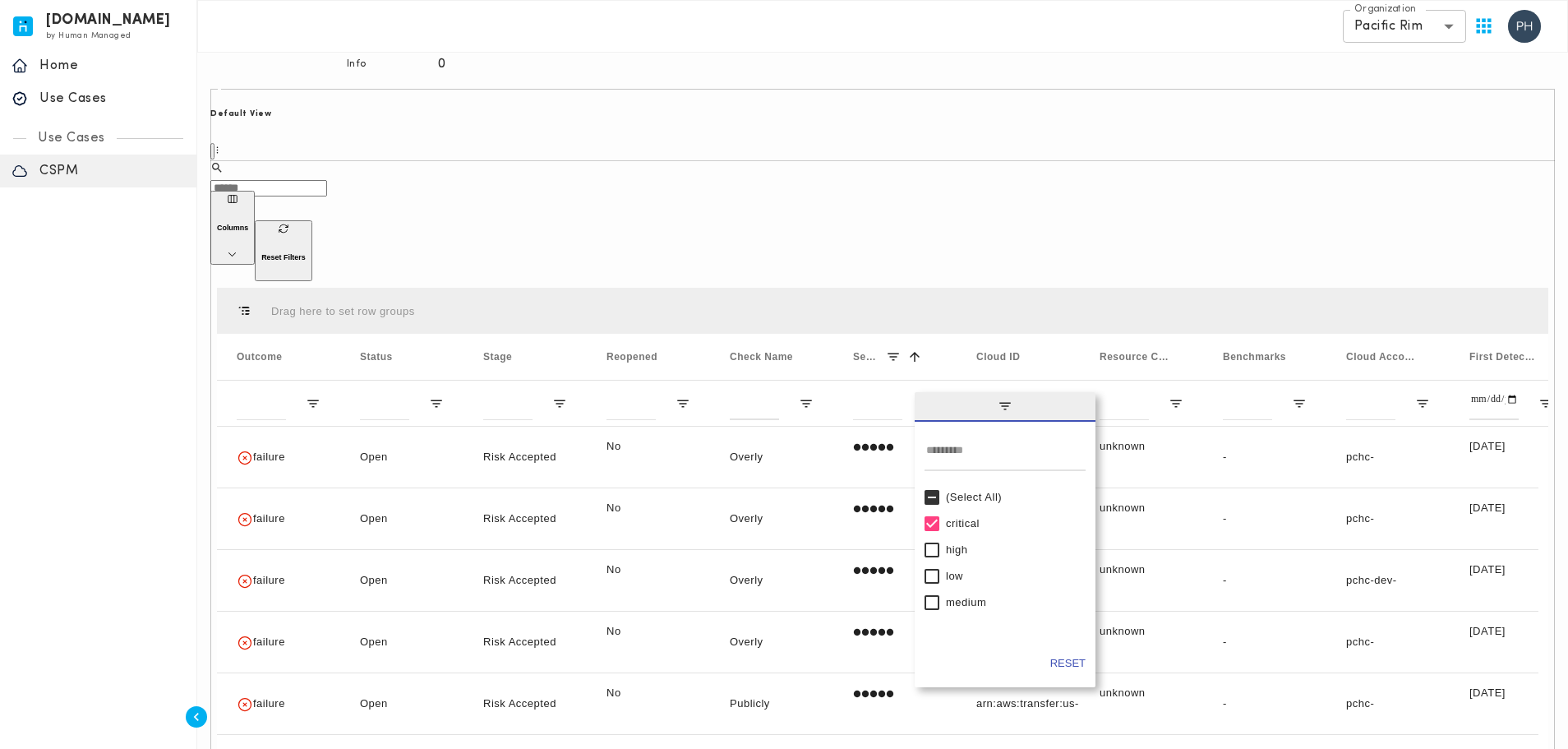
click at [842, 163] on div "​ ​" at bounding box center [882, 176] width 1344 height 30
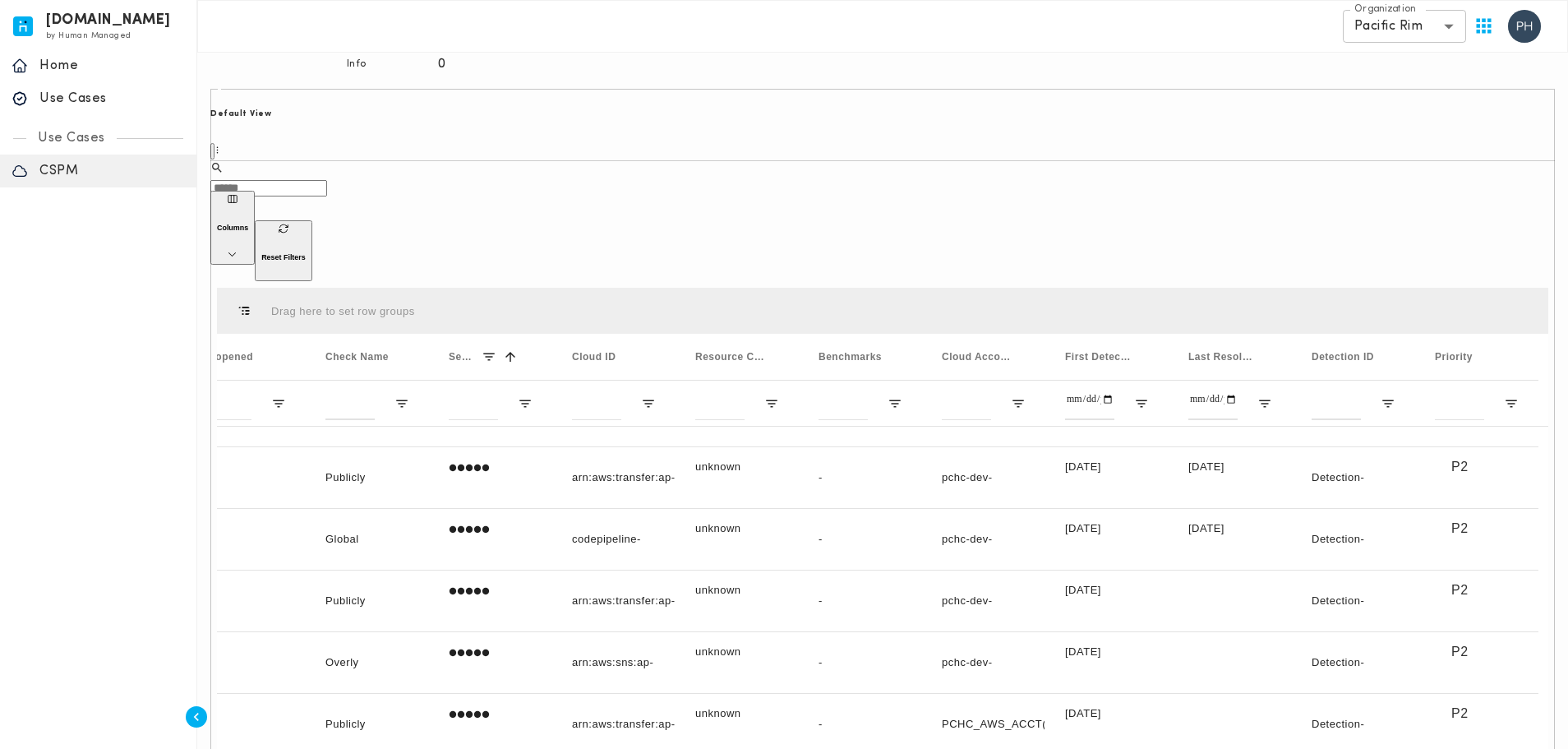
drag, startPoint x: 988, startPoint y: 684, endPoint x: 887, endPoint y: 692, distance: 101.3
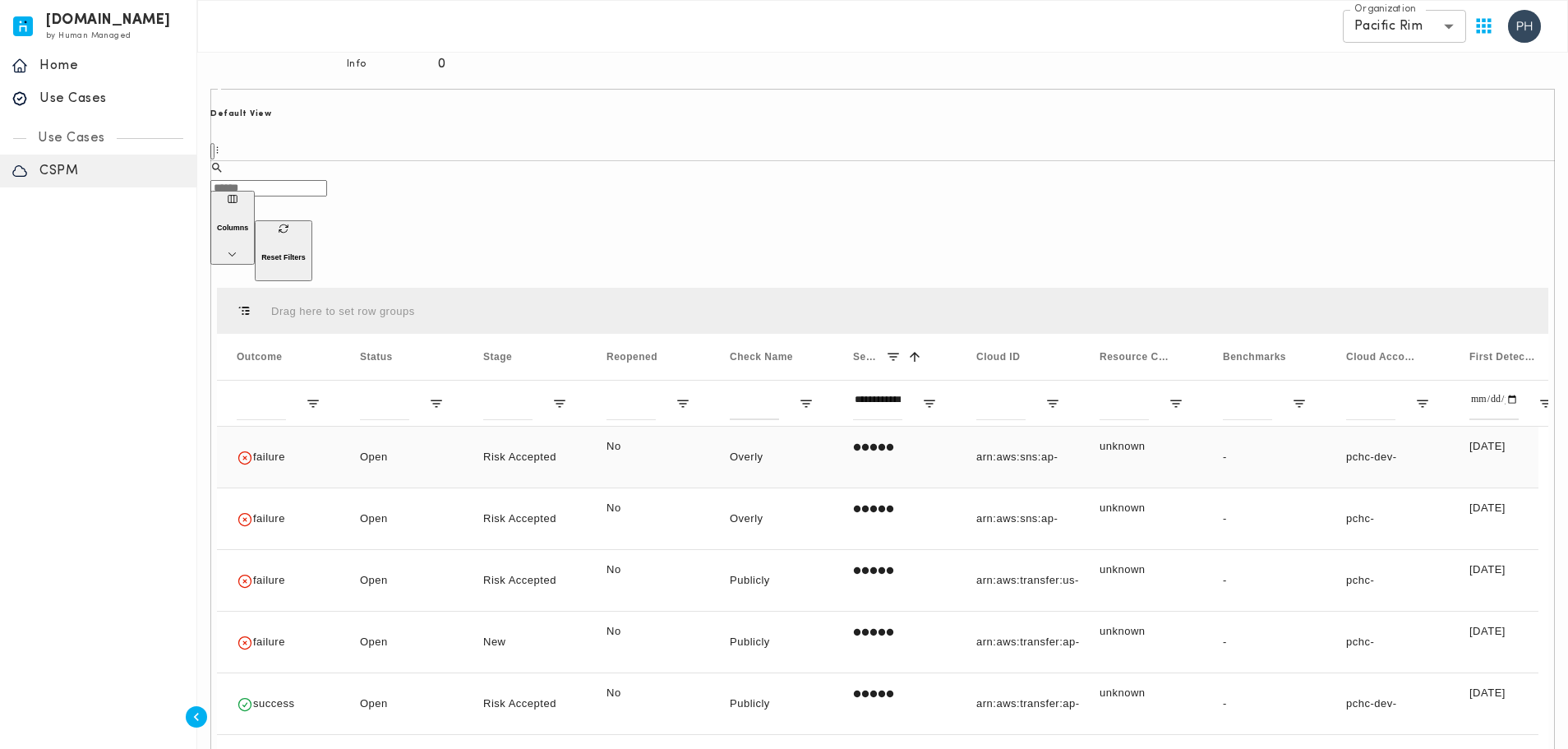
click at [314, 426] on div "failure" at bounding box center [278, 457] width 123 height 61
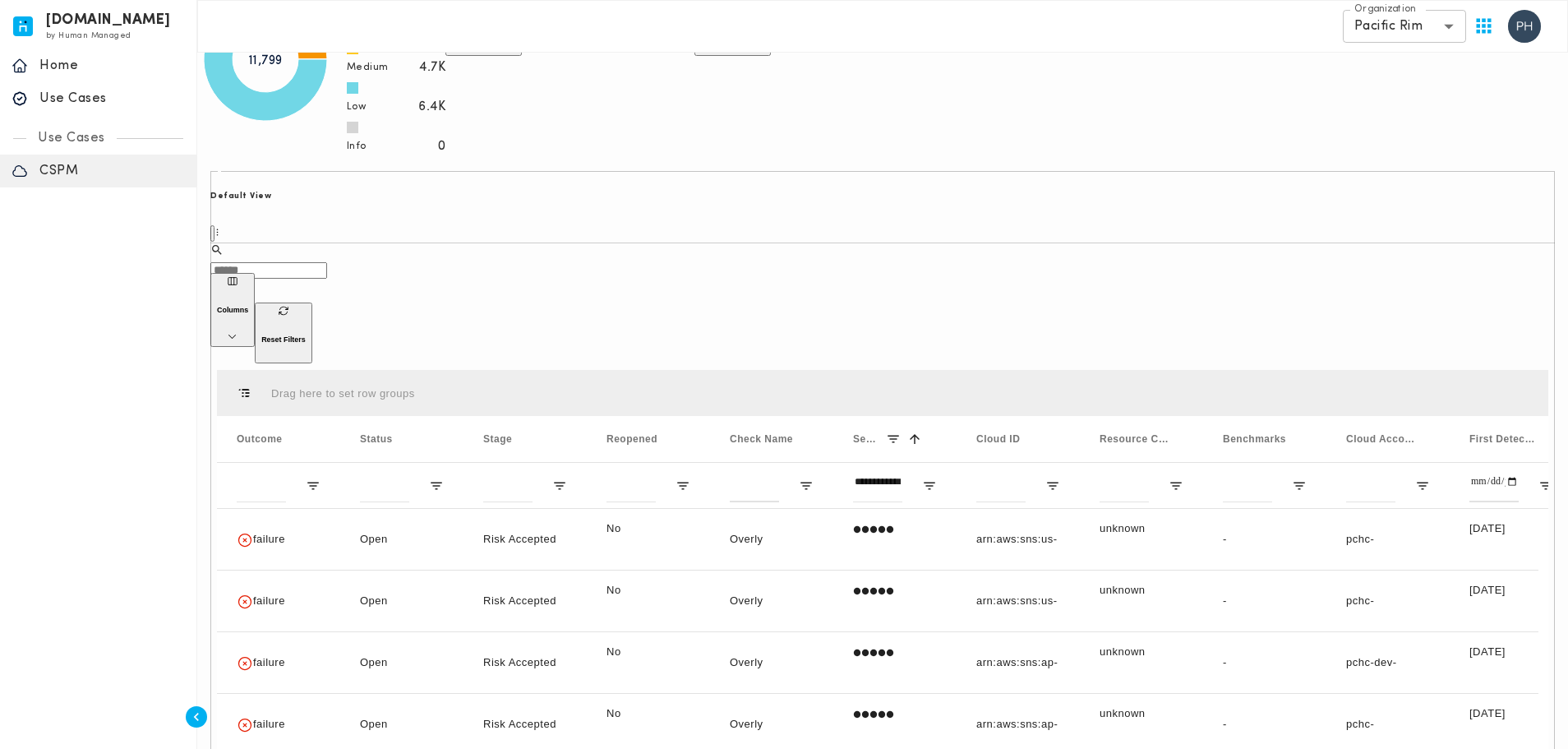
click at [163, 459] on div "[DOMAIN_NAME] by Human Managed {"resourceSet":[{"resourceId":"invicta-io/web/na…" at bounding box center [99, 374] width 197 height 749
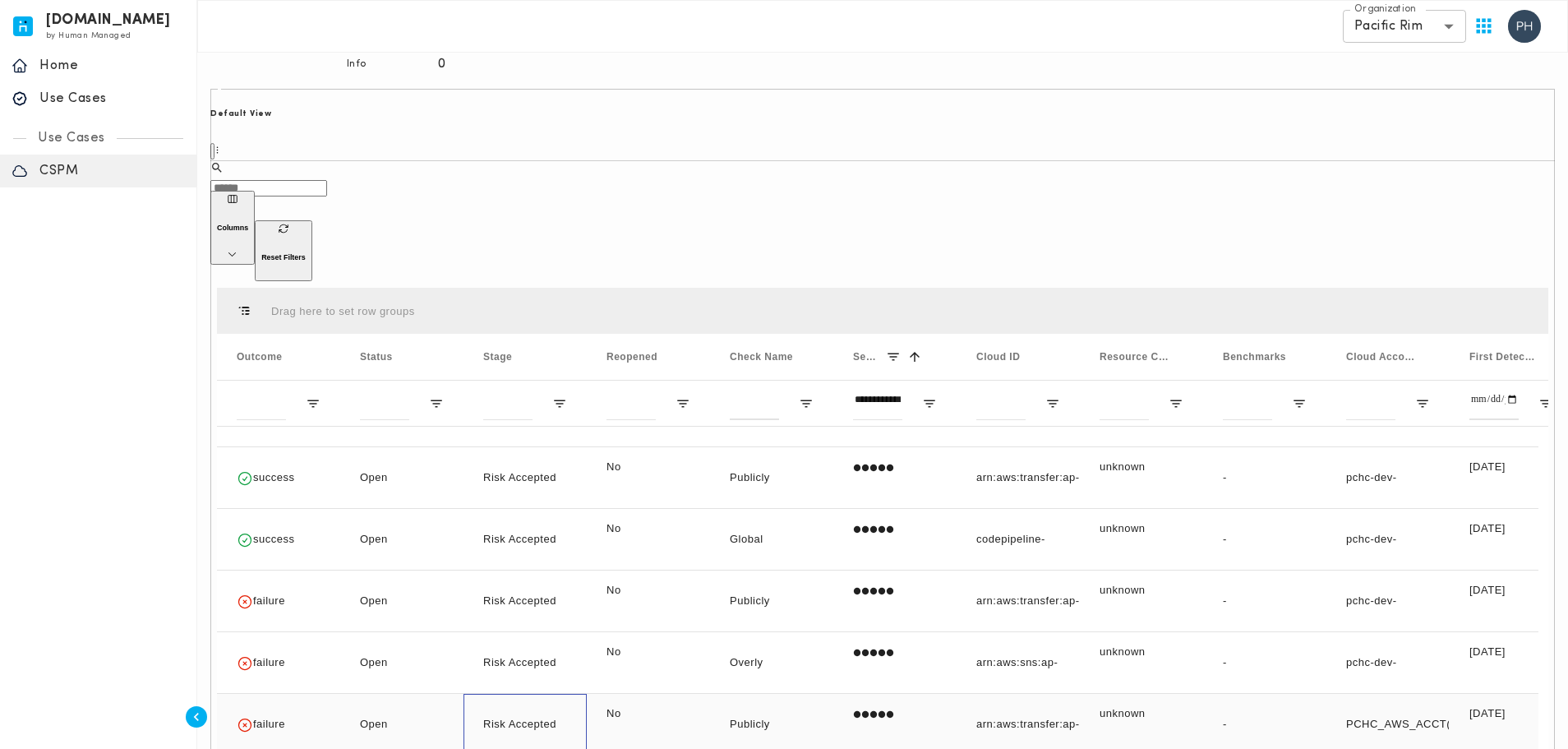
click at [511, 694] on div "Risk Accepted" at bounding box center [525, 725] width 123 height 61
click at [545, 509] on div "Risk Accepted" at bounding box center [525, 540] width 123 height 61
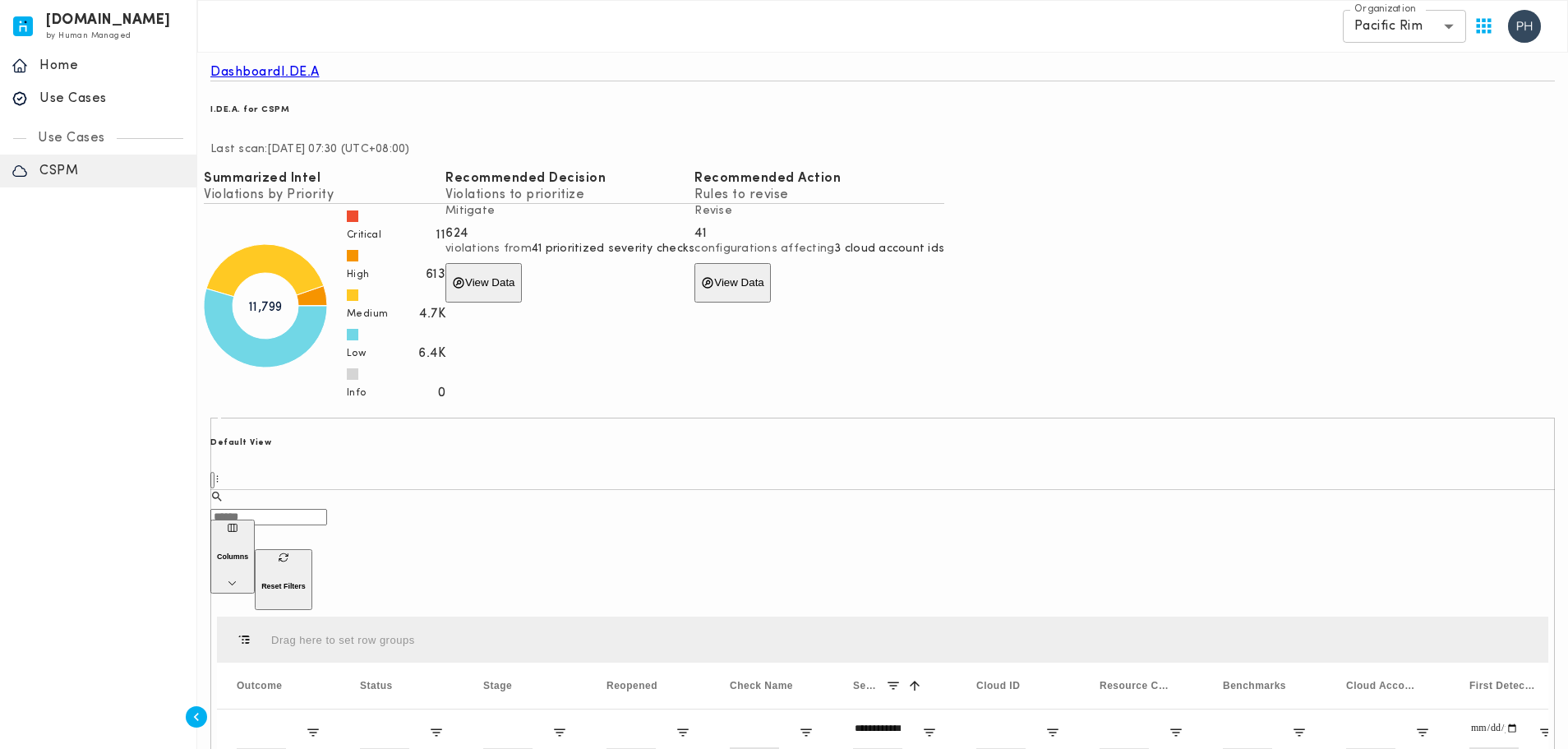
click at [831, 459] on div "Default View" at bounding box center [882, 462] width 1344 height 55
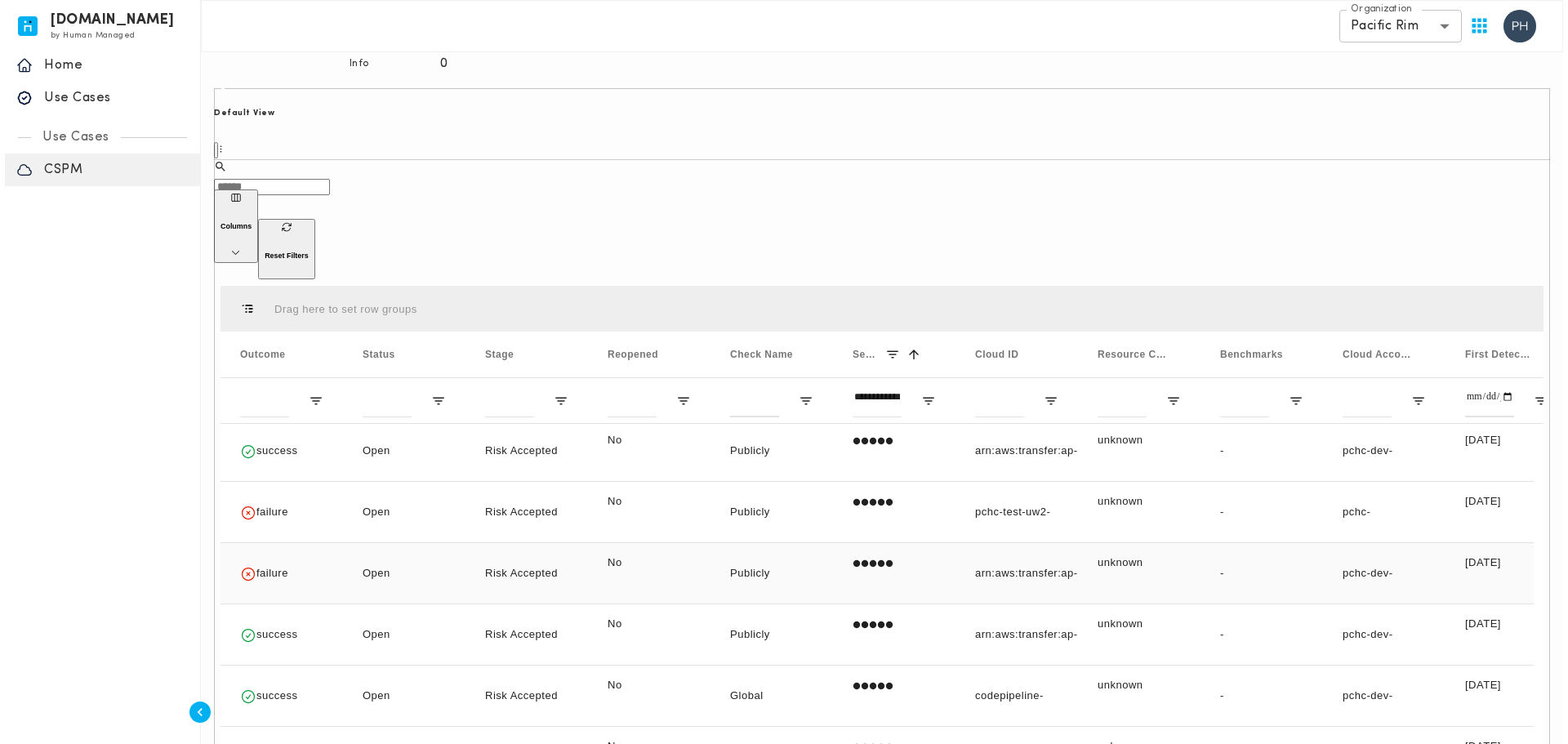
scroll to position [367, 0]
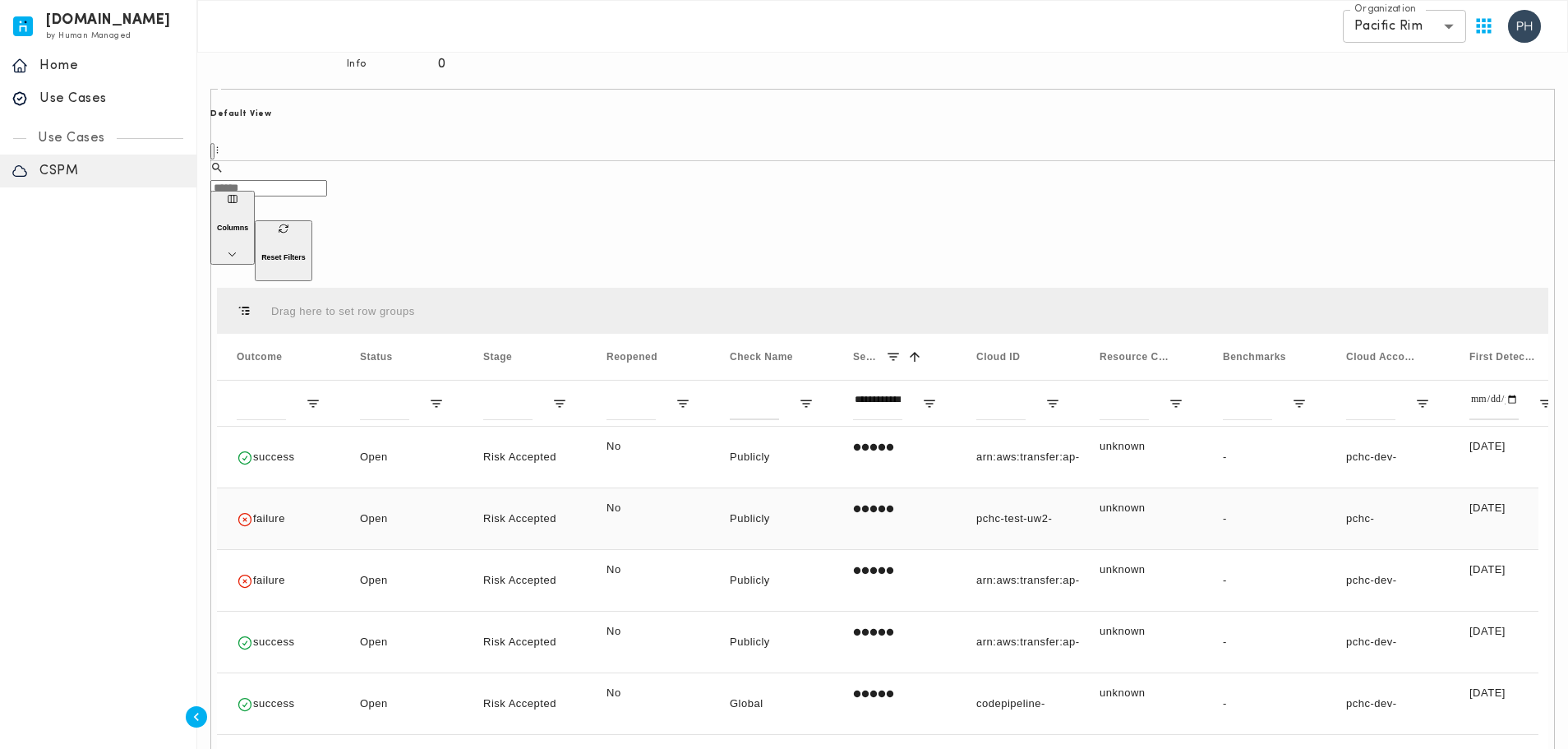
click at [773, 500] on p "Publicly Accessible AWS Redshift Cluster" at bounding box center [771, 556] width 84 height 113
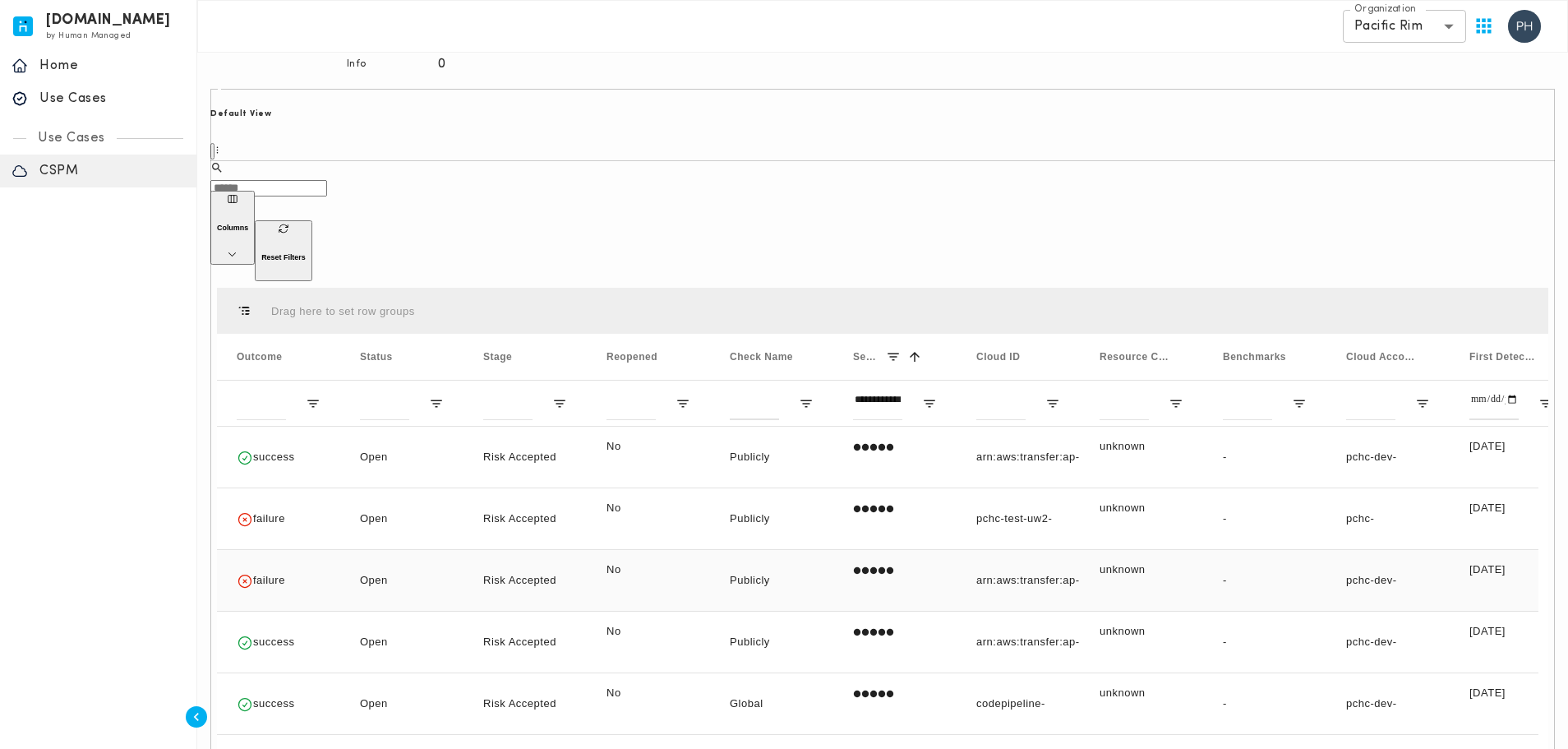
click at [776, 562] on p "Publicly Accessible AWS Transfer Server Endpoints" at bounding box center [771, 637] width 84 height 151
click at [775, 351] on span "Check Name" at bounding box center [761, 357] width 63 height 12
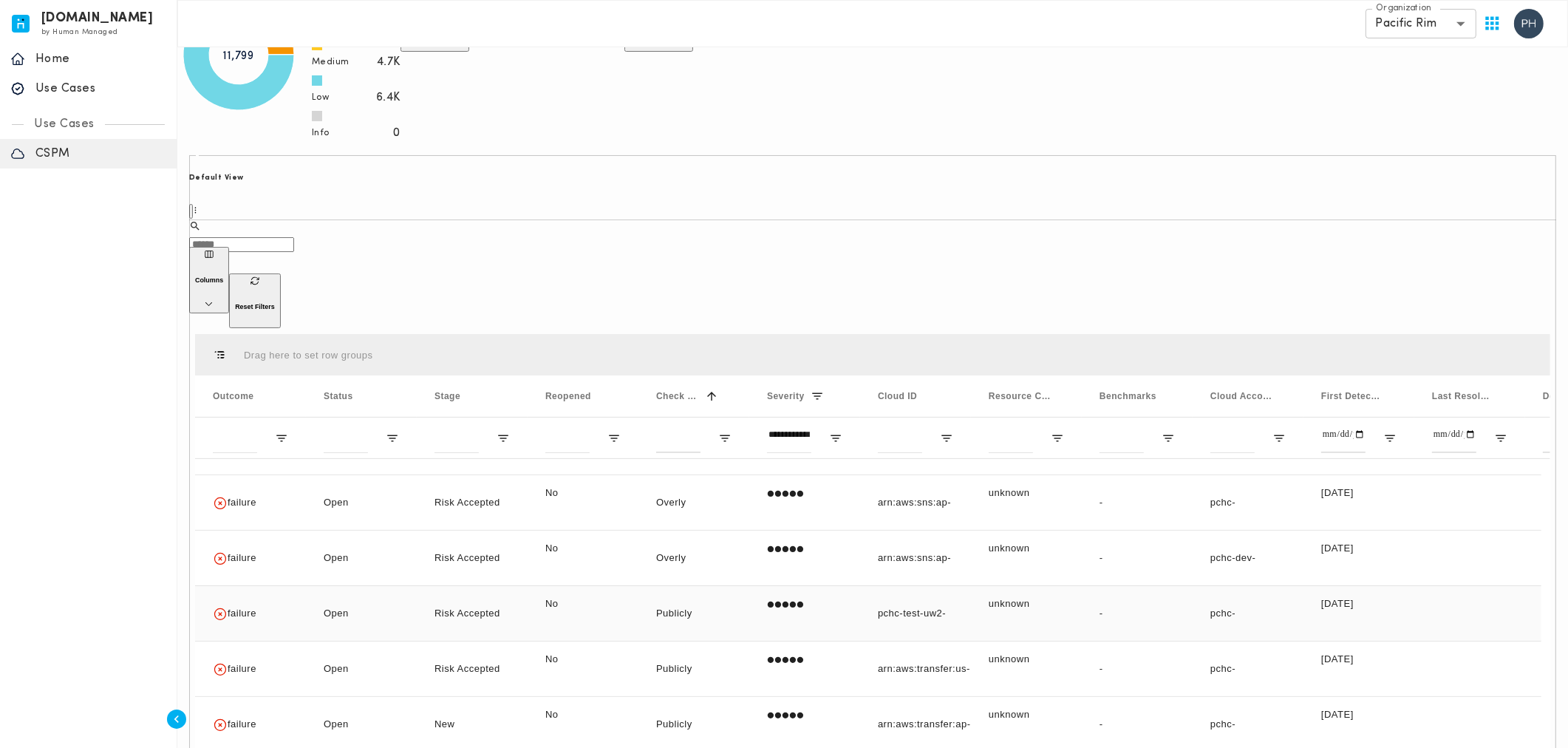
scroll to position [246, 0]
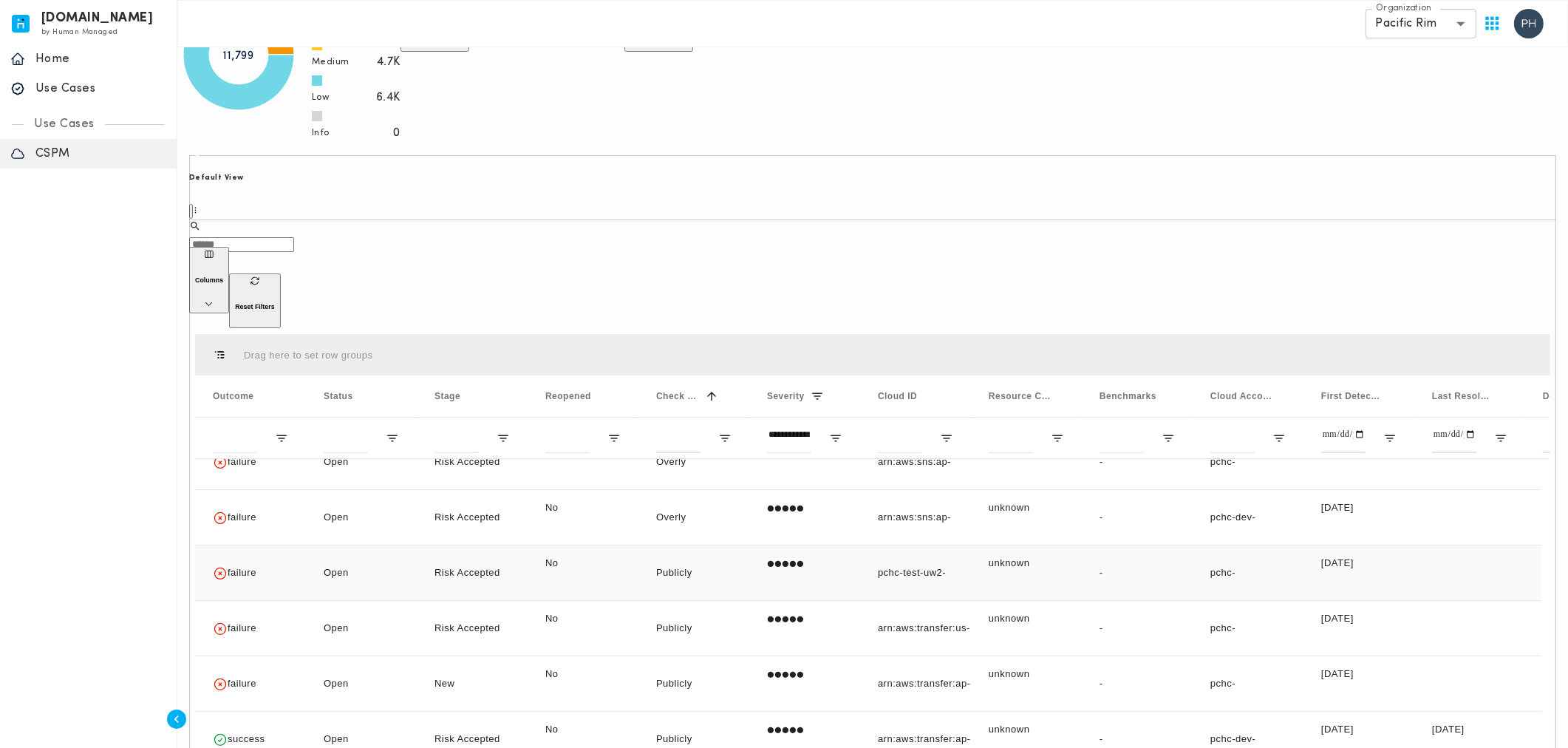
click at [693, 556] on p "Publicly Accessible AWS Redshift Cluster" at bounding box center [694, 607] width 75 height 102
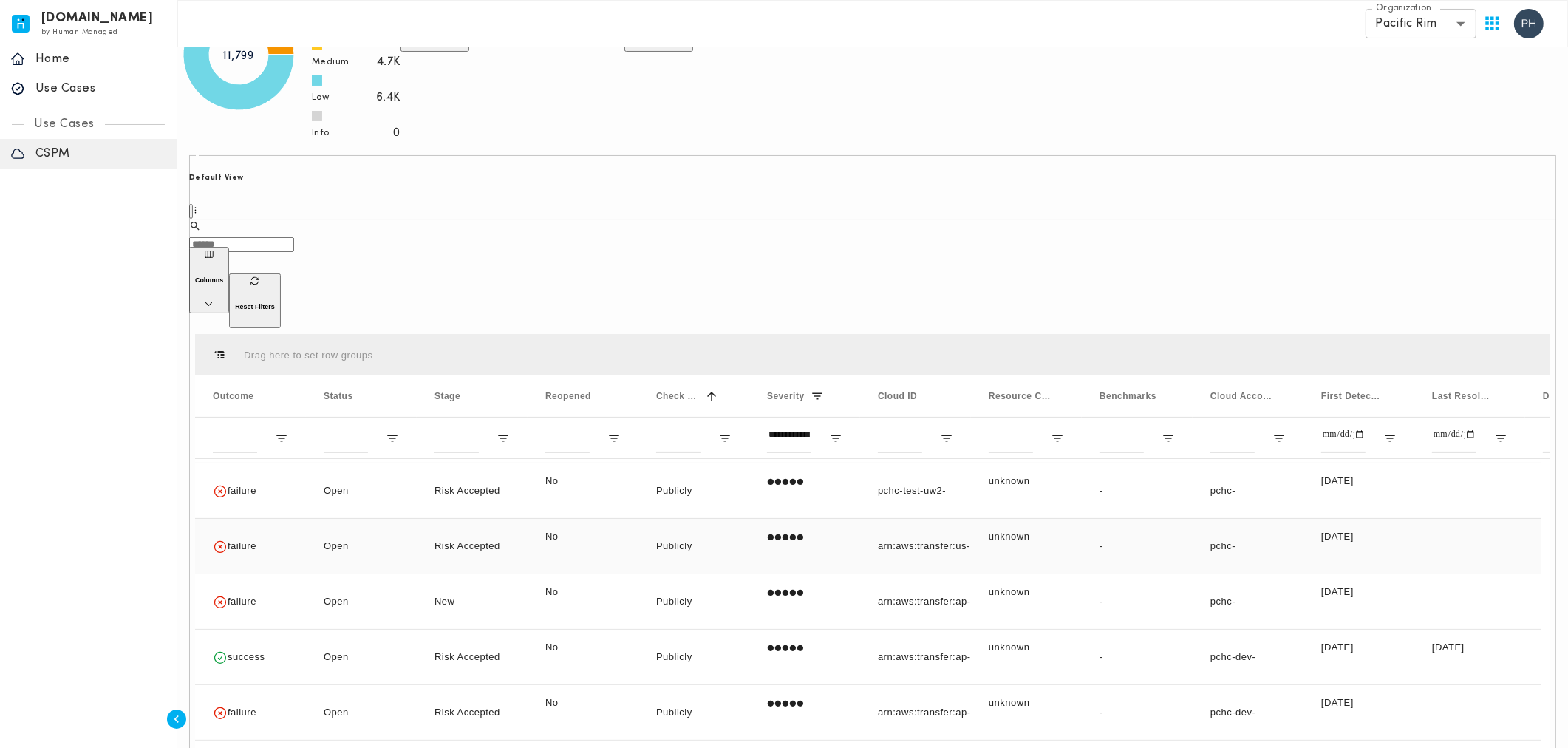
click at [711, 529] on p "Publicly Accessible AWS Transfer Server Endpoints" at bounding box center [694, 597] width 75 height 136
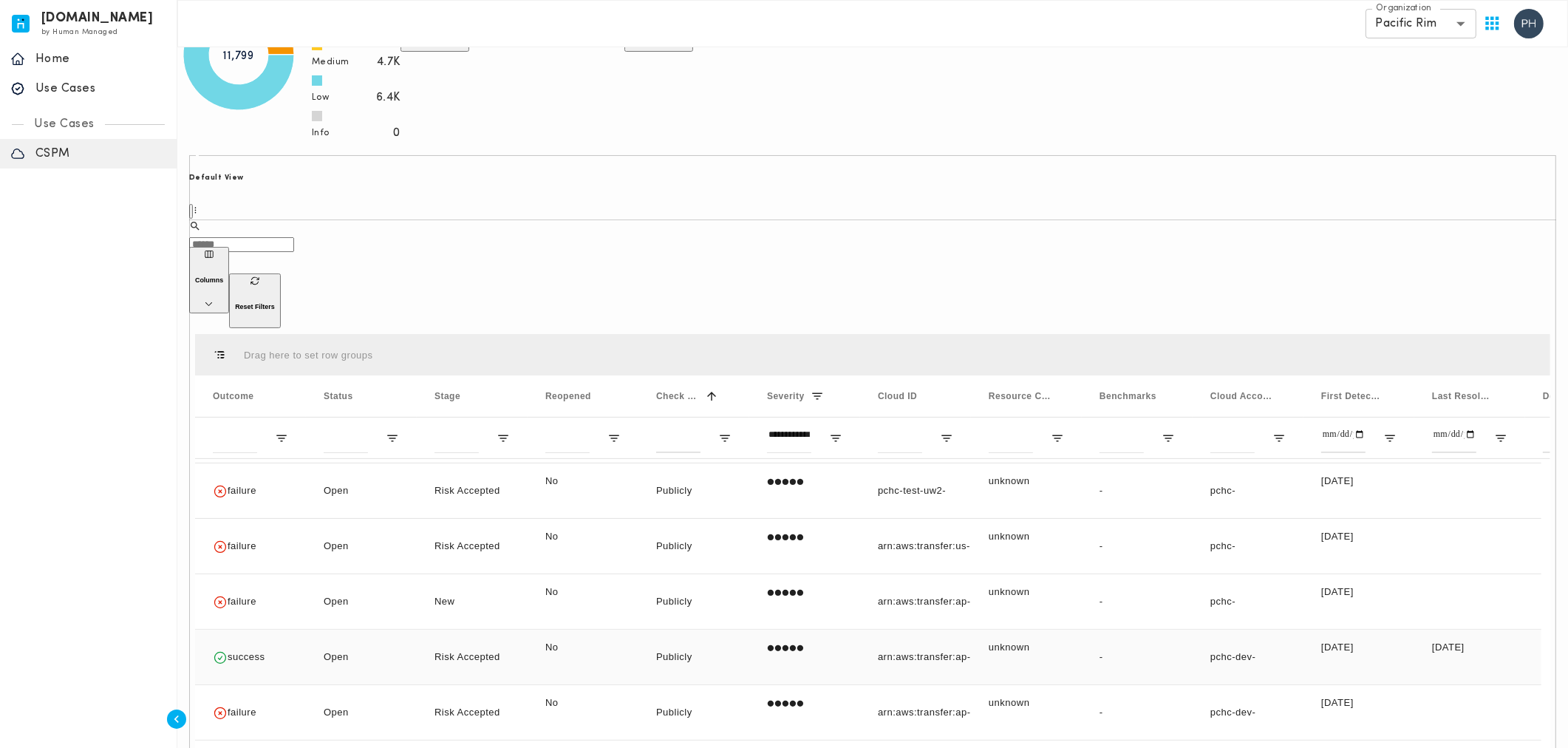
click at [687, 640] on p "Publicly Accessible AWS Transfer Server Endpoints" at bounding box center [694, 708] width 75 height 136
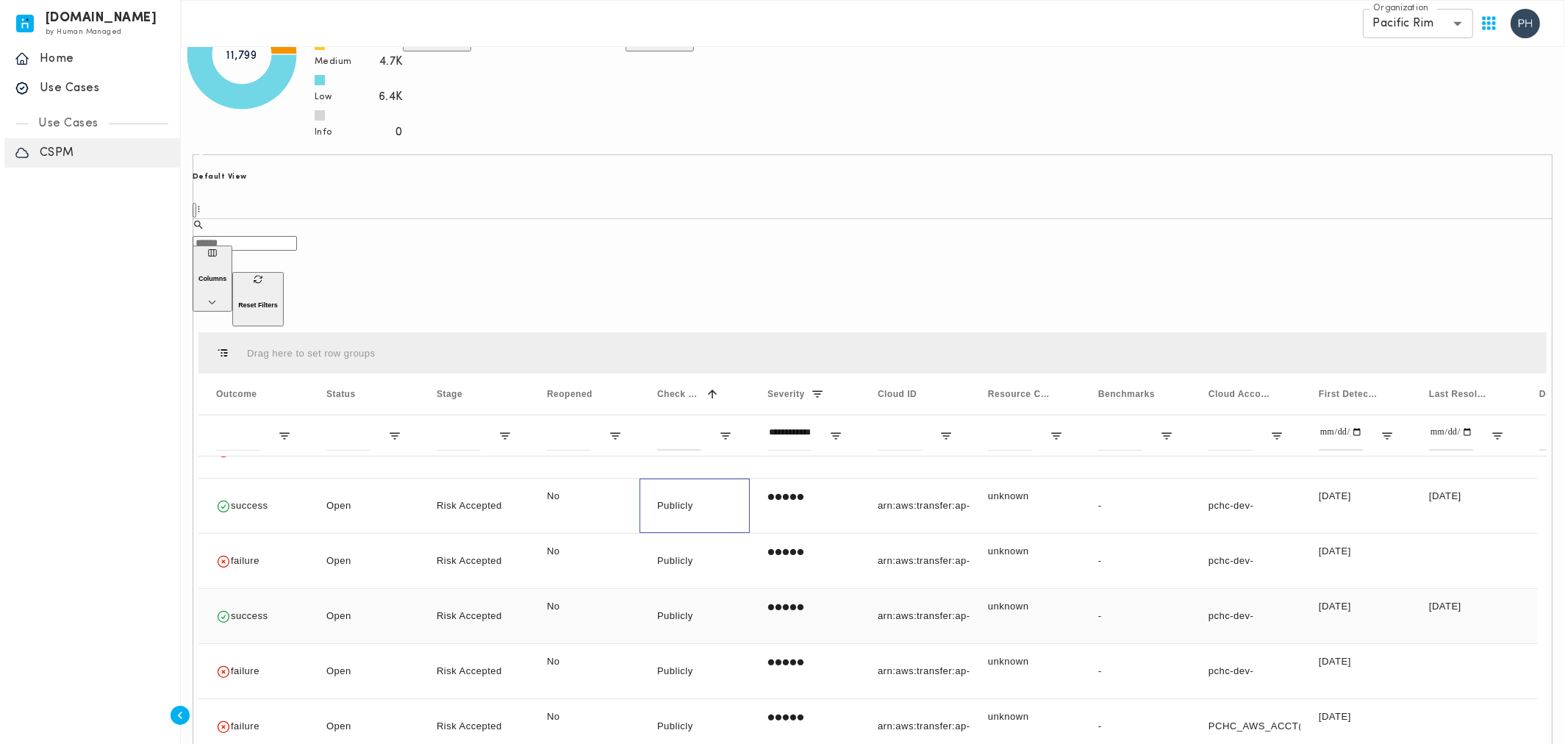
scroll to position [478, 0]
click at [695, 596] on p "Publicly Accessible AWS Transfer Server Endpoints" at bounding box center [690, 663] width 75 height 135
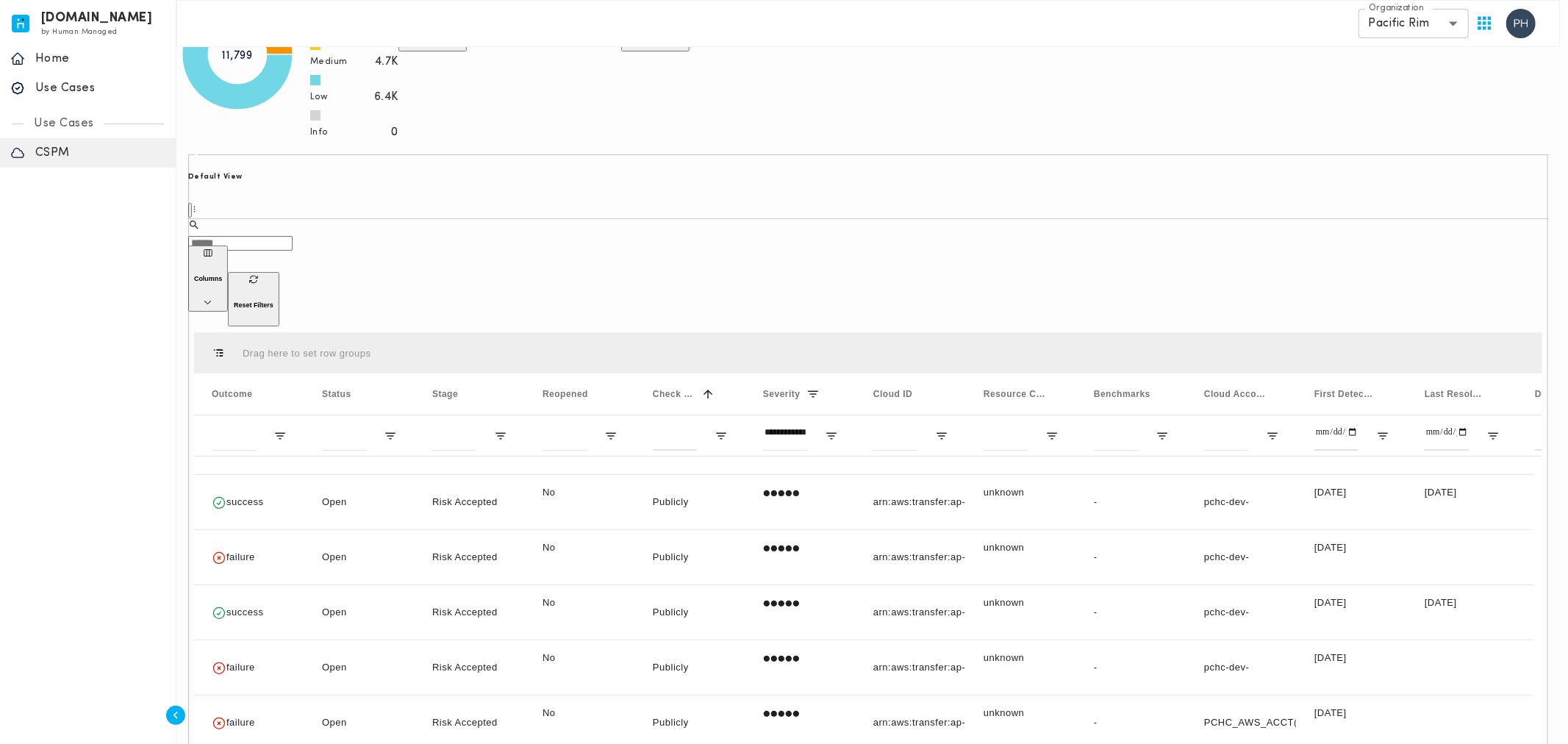
scroll to position [12, 0]
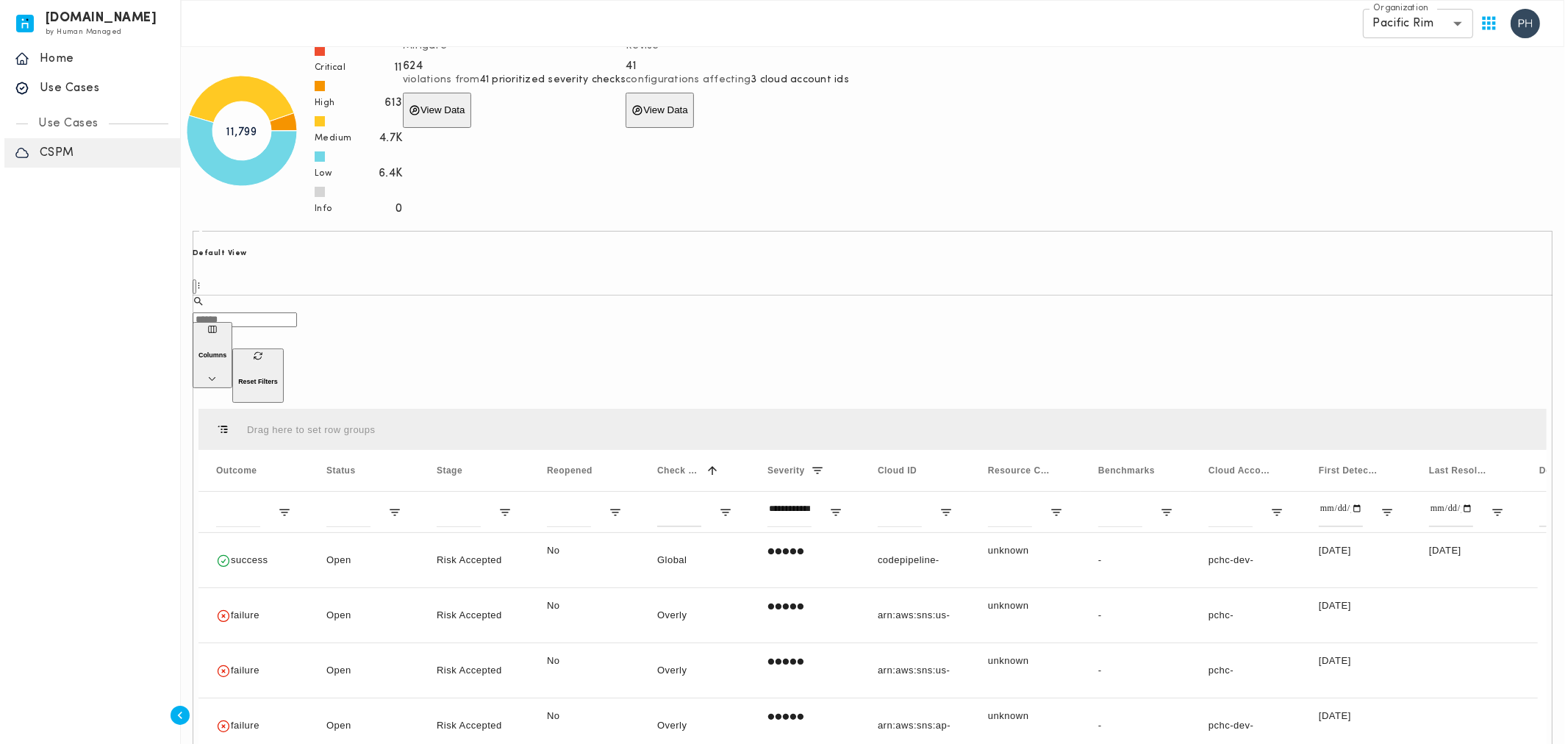
scroll to position [245, 0]
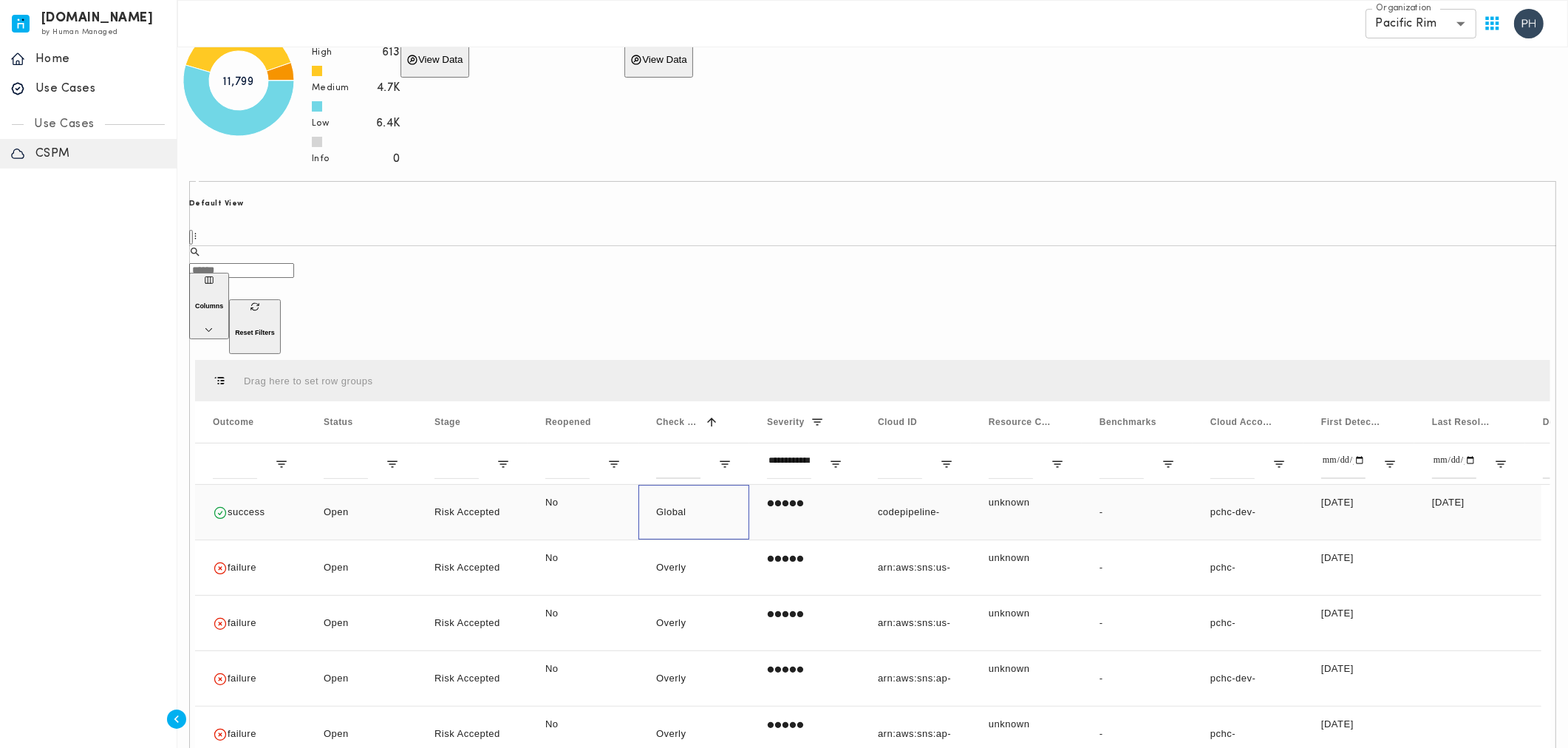
click at [687, 495] on p "Global 'READ_ACP' Access Allowed on AWS S3 Buckets via ACL" at bounding box center [694, 597] width 75 height 204
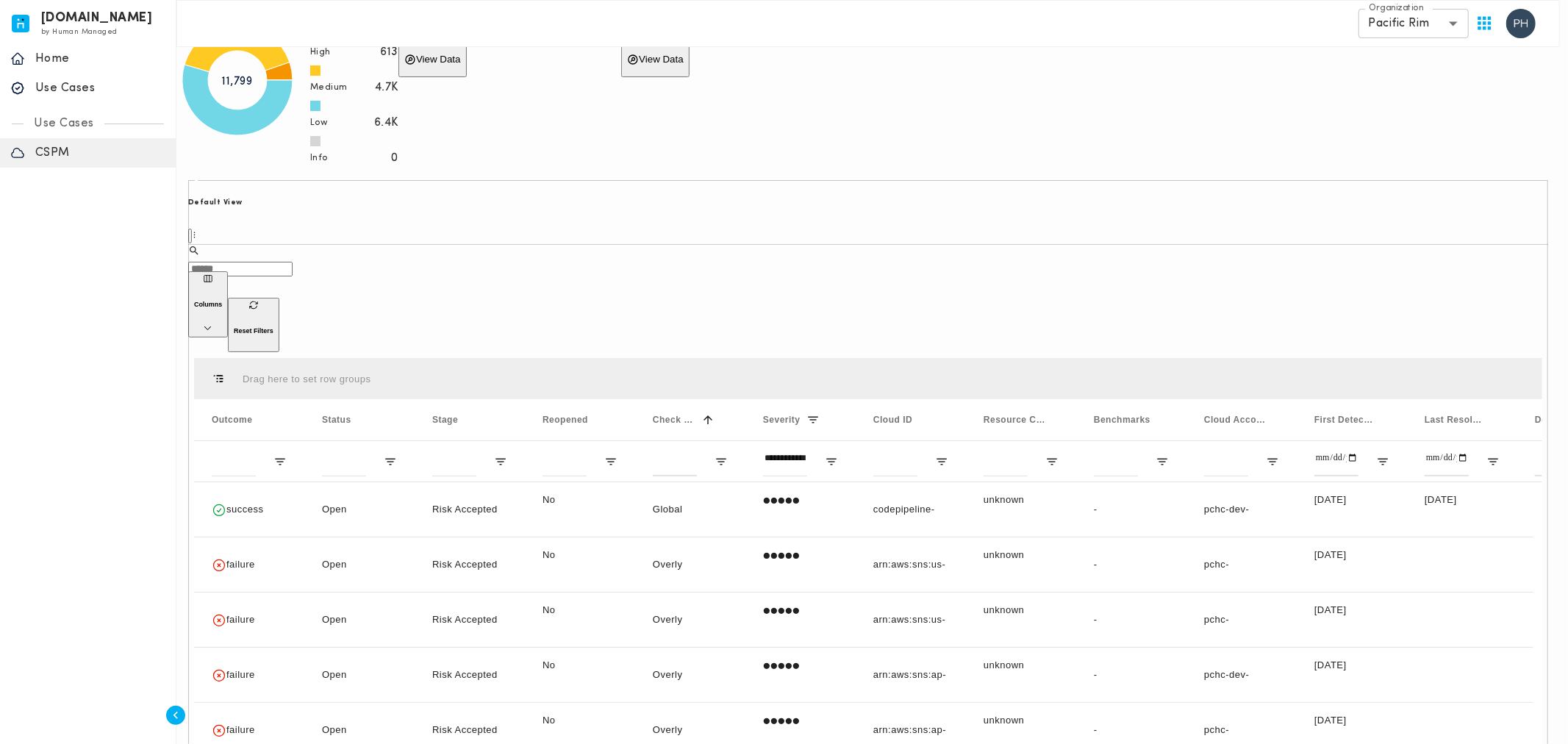
drag, startPoint x: 904, startPoint y: 273, endPoint x: 895, endPoint y: 273, distance: 9.0
